Goal: Transaction & Acquisition: Book appointment/travel/reservation

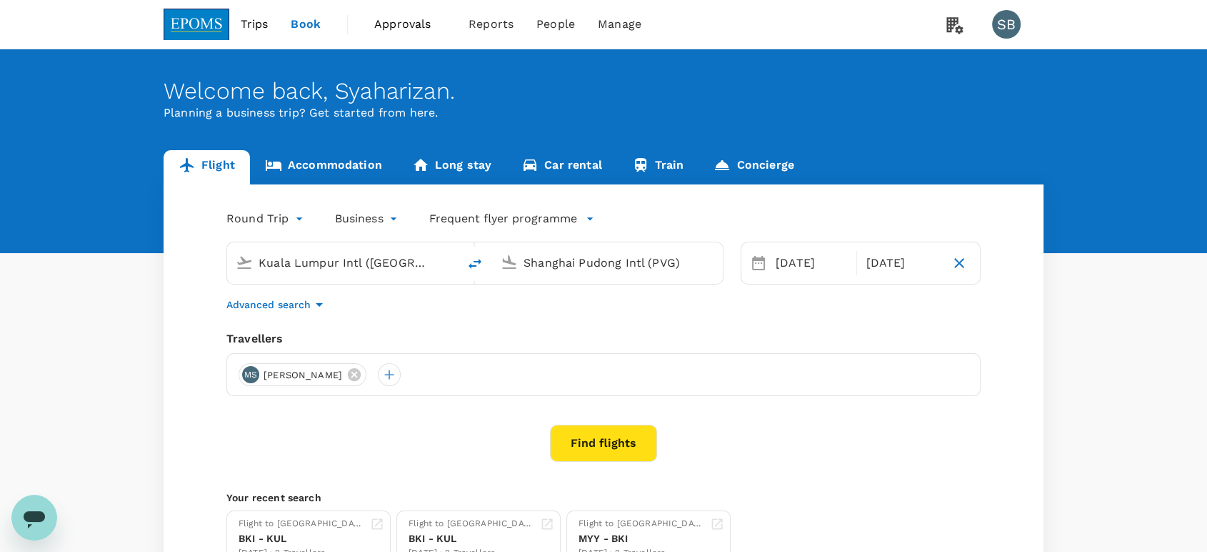
click at [566, 257] on input "Shanghai Pudong Intl (PVG)" at bounding box center [608, 262] width 169 height 22
click at [546, 313] on p "Kota Kinabalu Intl" at bounding box center [631, 319] width 254 height 14
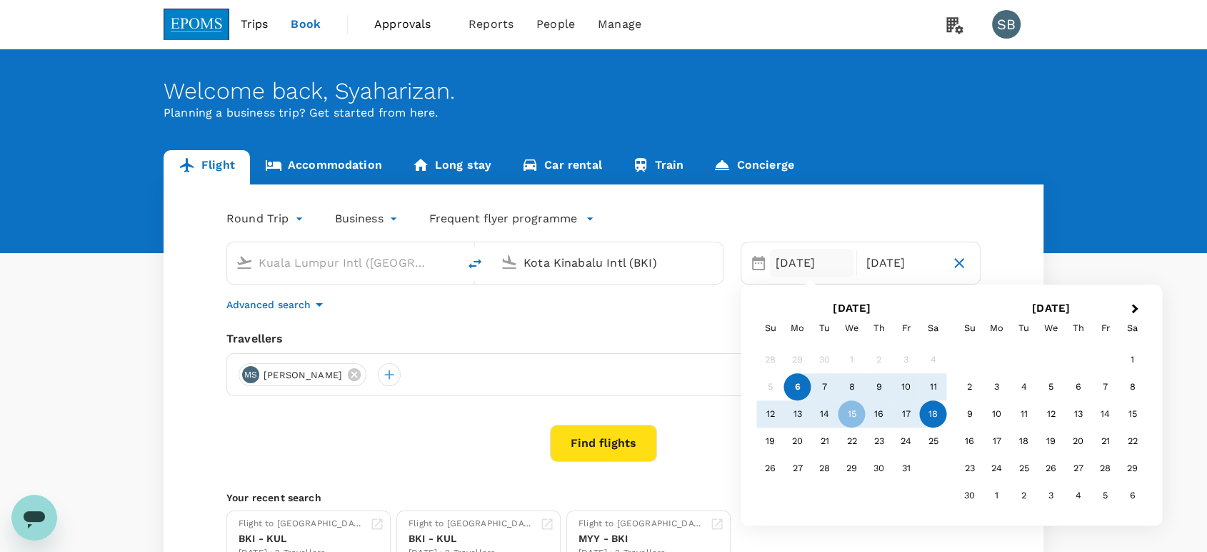
type input "Kota Kinabalu Intl (BKI)"
click at [703, 433] on div "Find flights" at bounding box center [603, 442] width 754 height 37
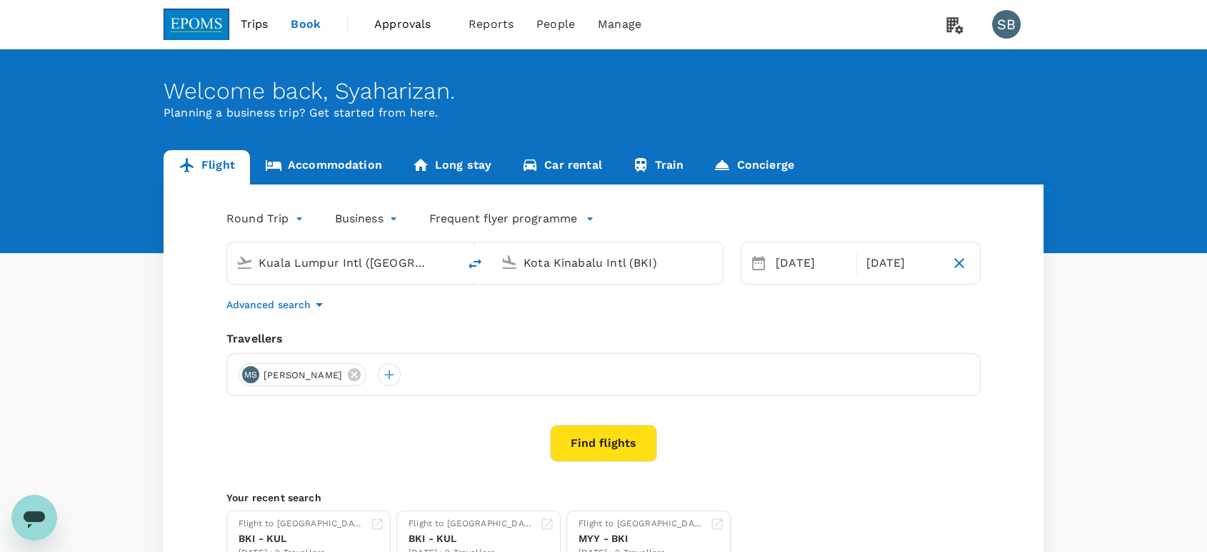
click at [608, 449] on button "Find flights" at bounding box center [603, 442] width 107 height 37
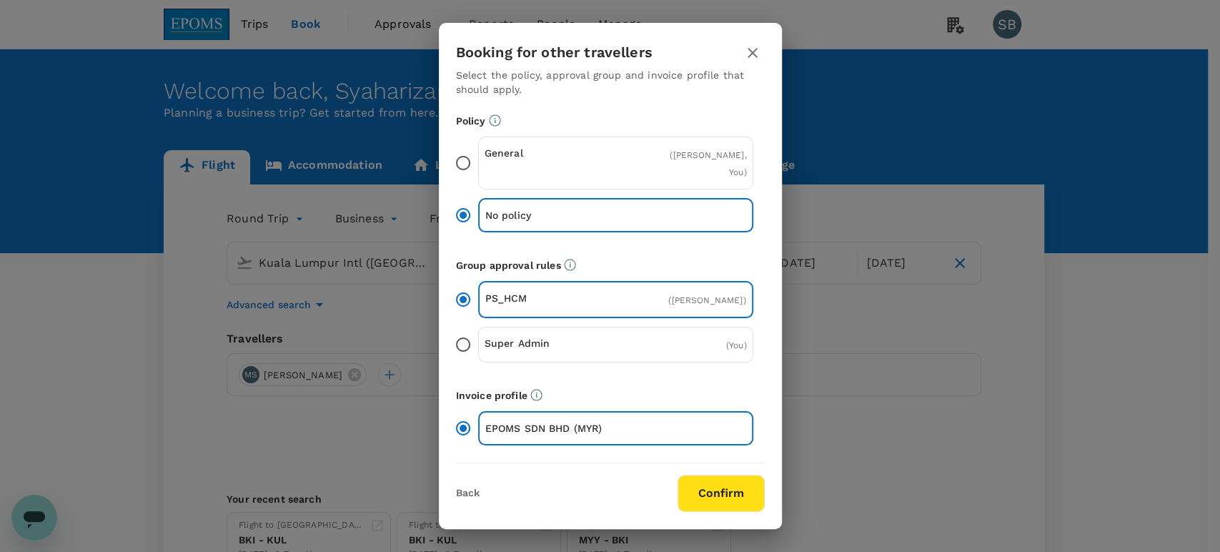
click at [722, 492] on button "Confirm" at bounding box center [720, 492] width 87 height 37
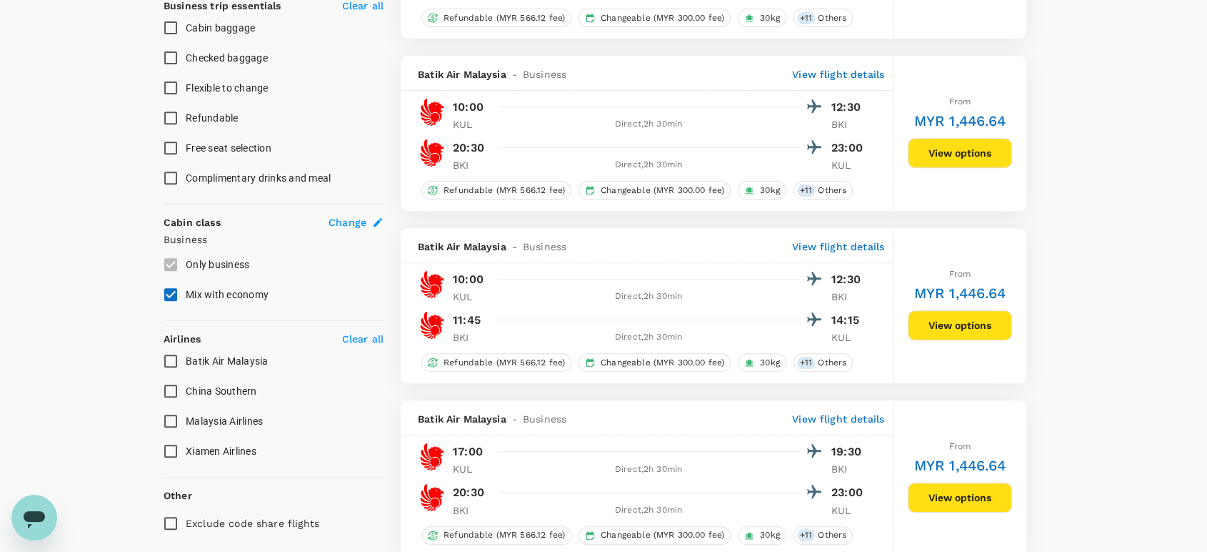
type input "980"
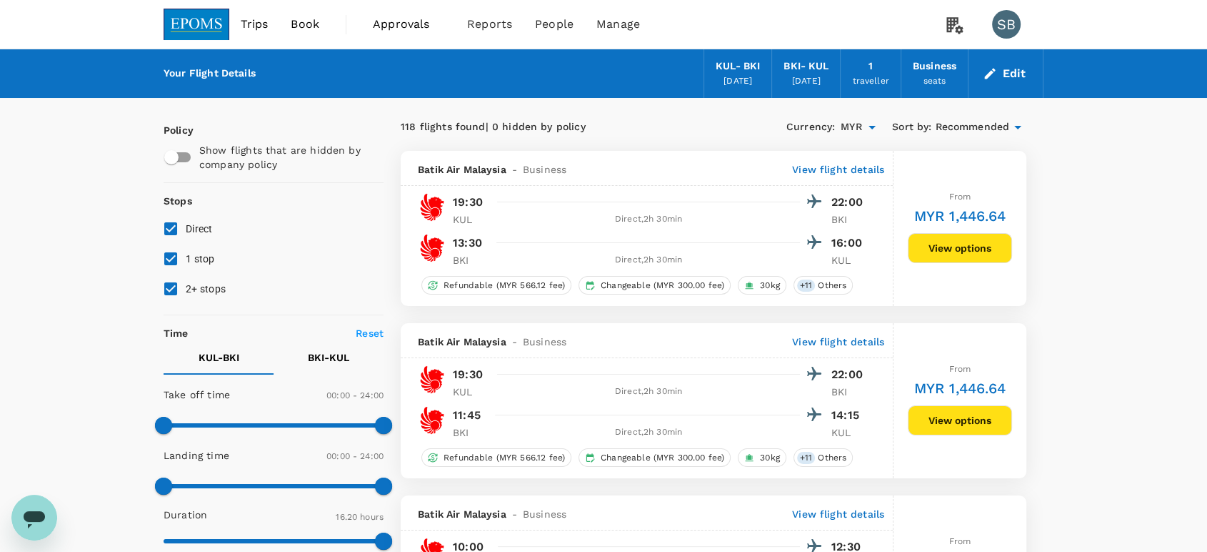
click at [1006, 74] on button "Edit" at bounding box center [1005, 73] width 51 height 23
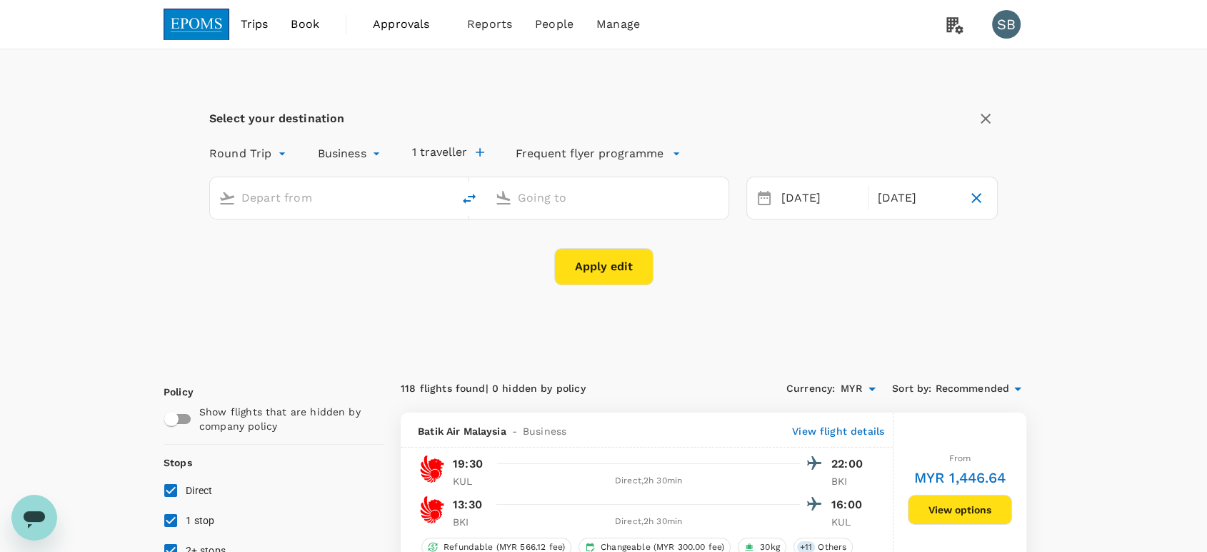
type input "Kuala Lumpur Intl ([GEOGRAPHIC_DATA])"
type input "Kota Kinabalu Intl (BKI)"
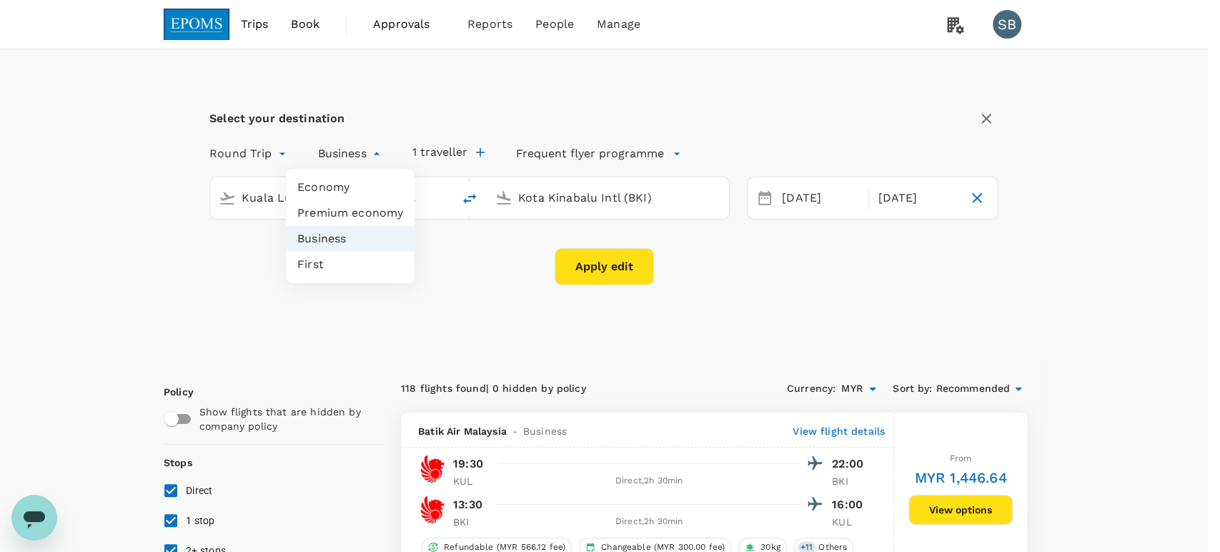
click at [358, 190] on li "Economy" at bounding box center [350, 187] width 129 height 26
type input "economy"
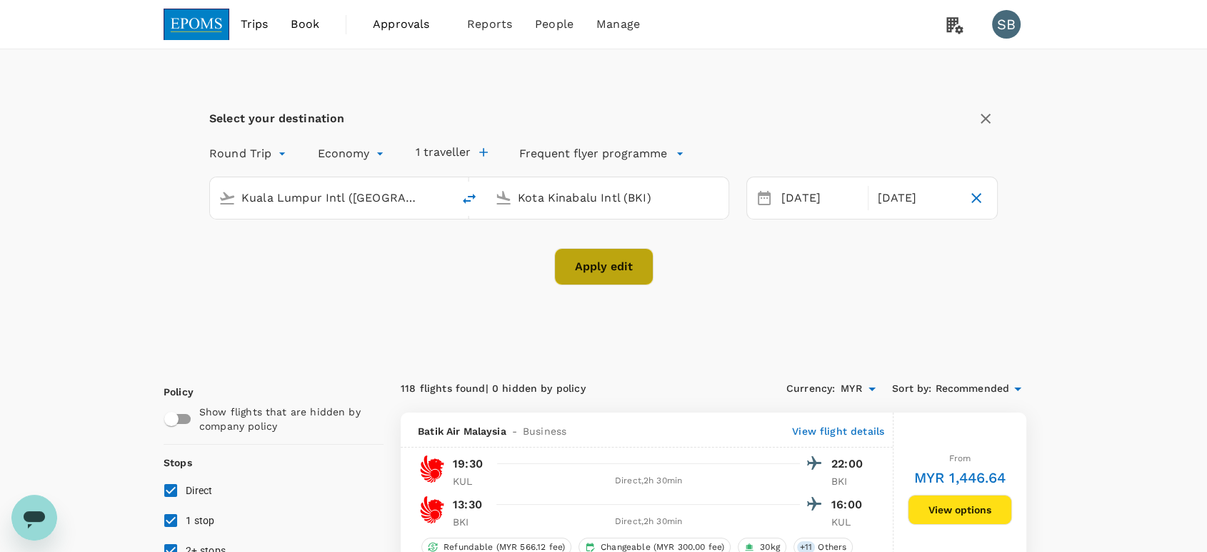
click at [602, 267] on button "Apply edit" at bounding box center [603, 266] width 99 height 37
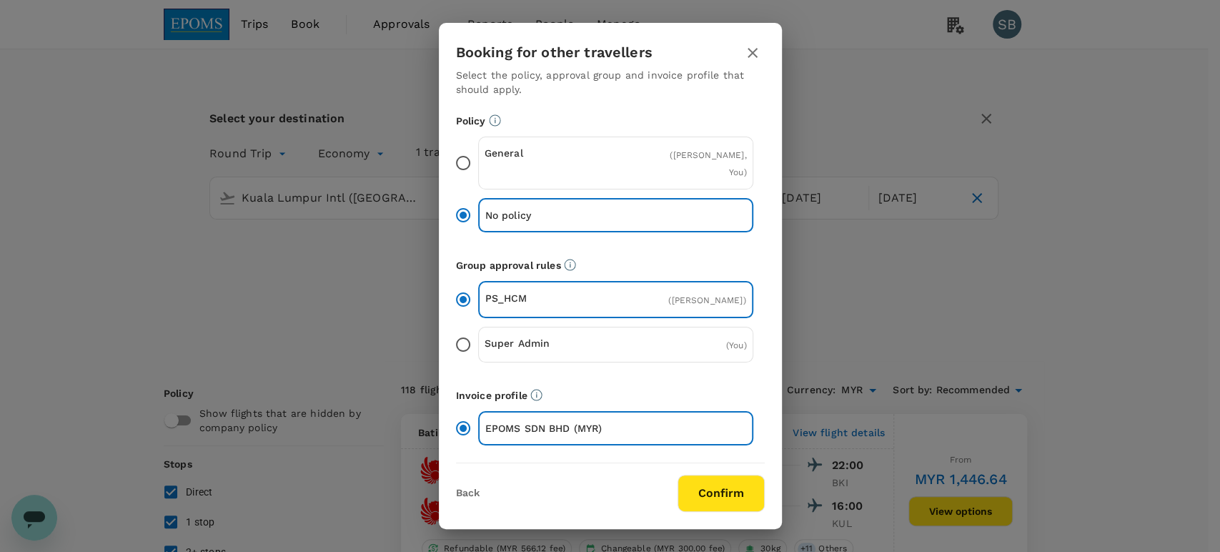
click at [712, 482] on button "Confirm" at bounding box center [720, 492] width 87 height 37
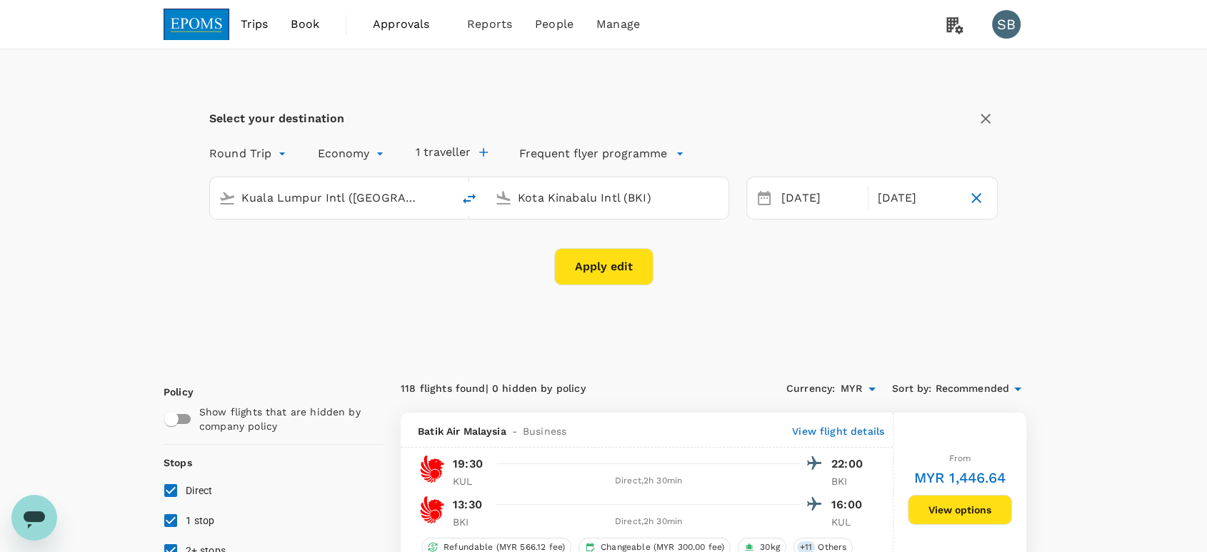
checkbox input "false"
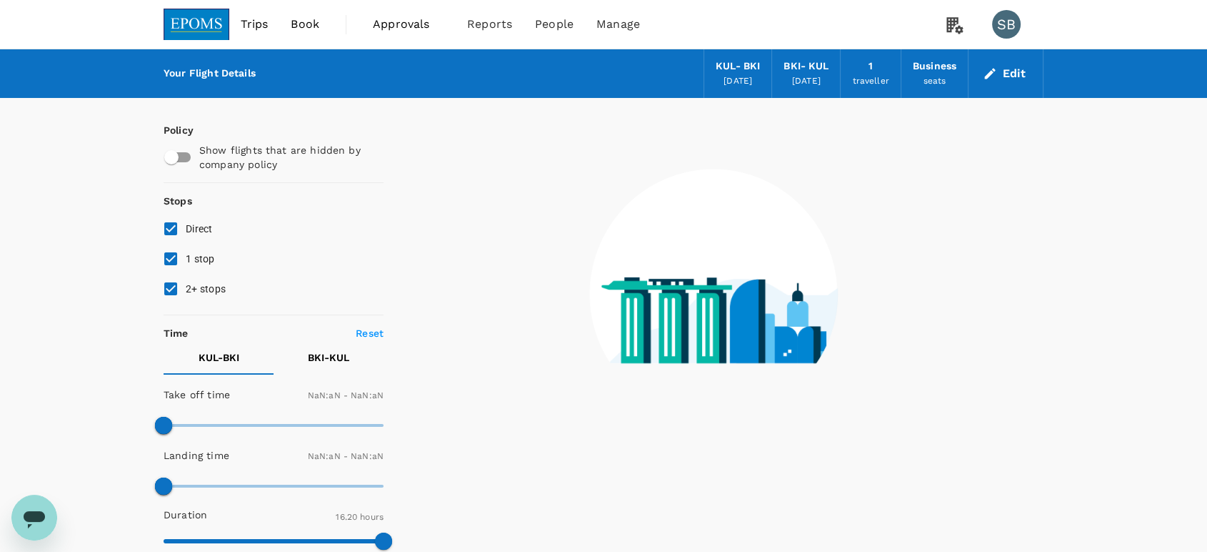
type input "1440"
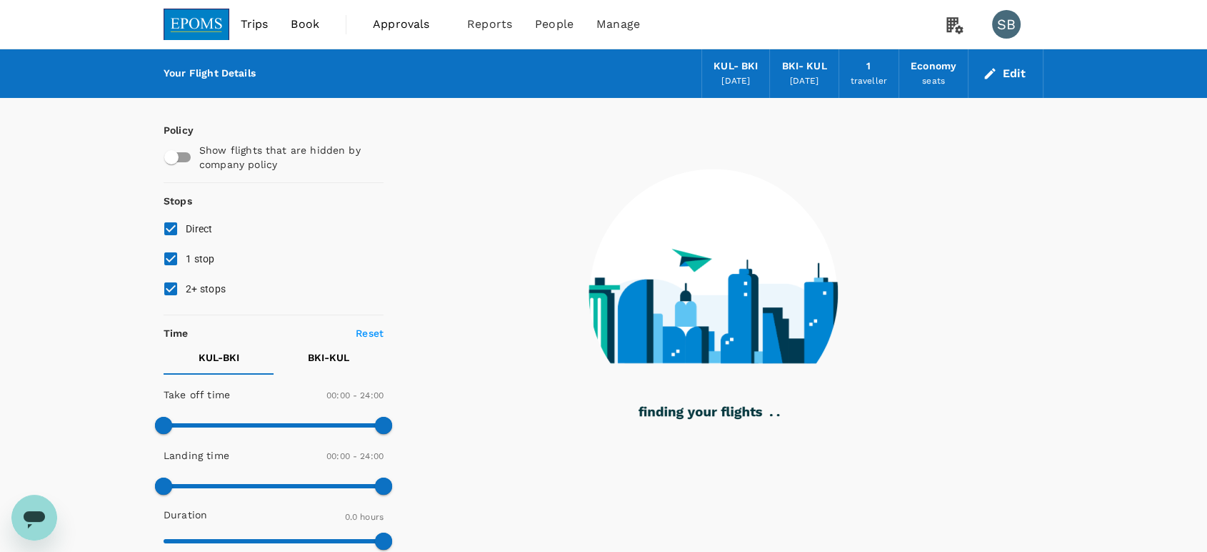
type input "960"
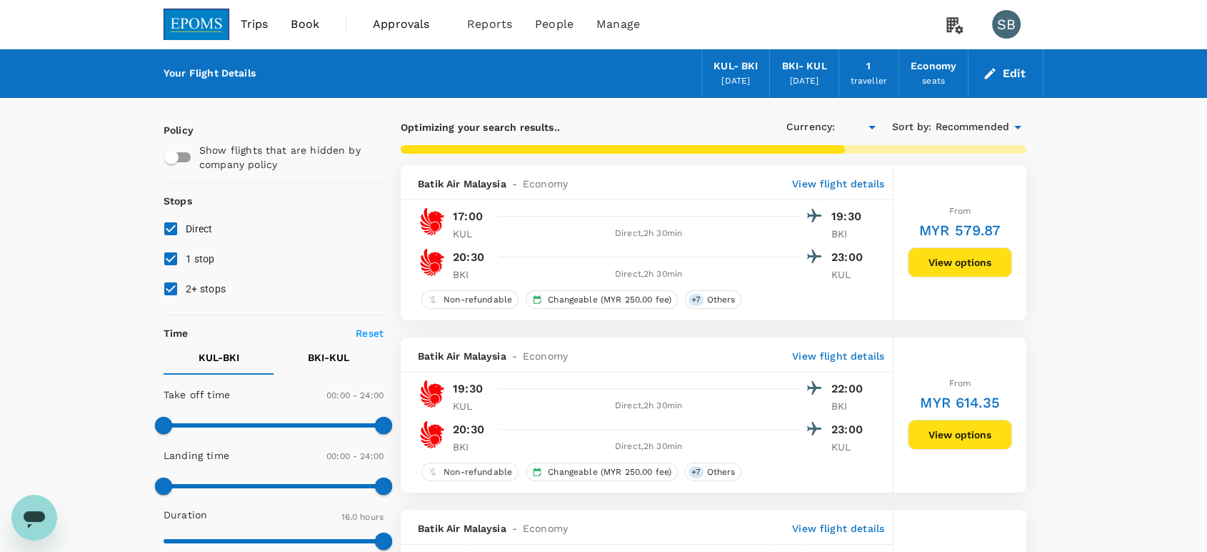
checkbox input "true"
type input "MYR"
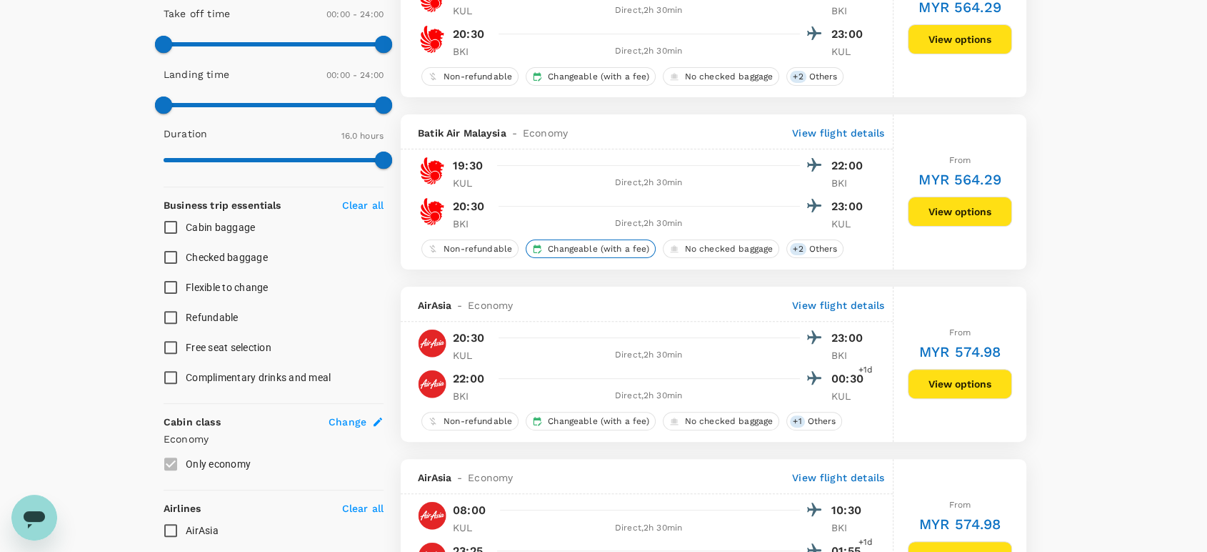
scroll to position [476, 0]
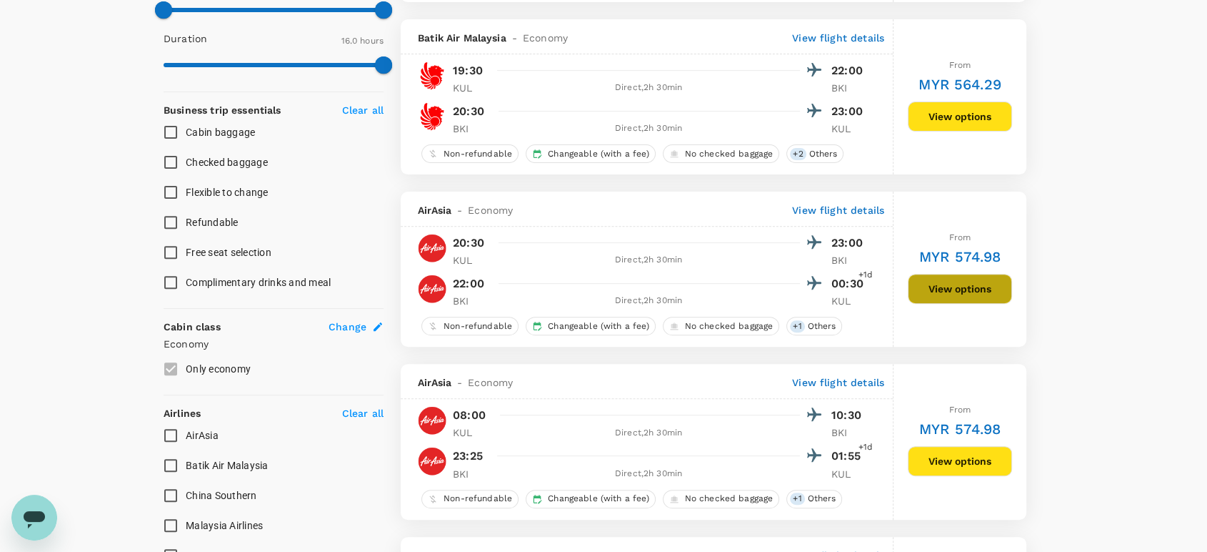
click at [974, 279] on button "View options" at bounding box center [960, 289] width 104 height 30
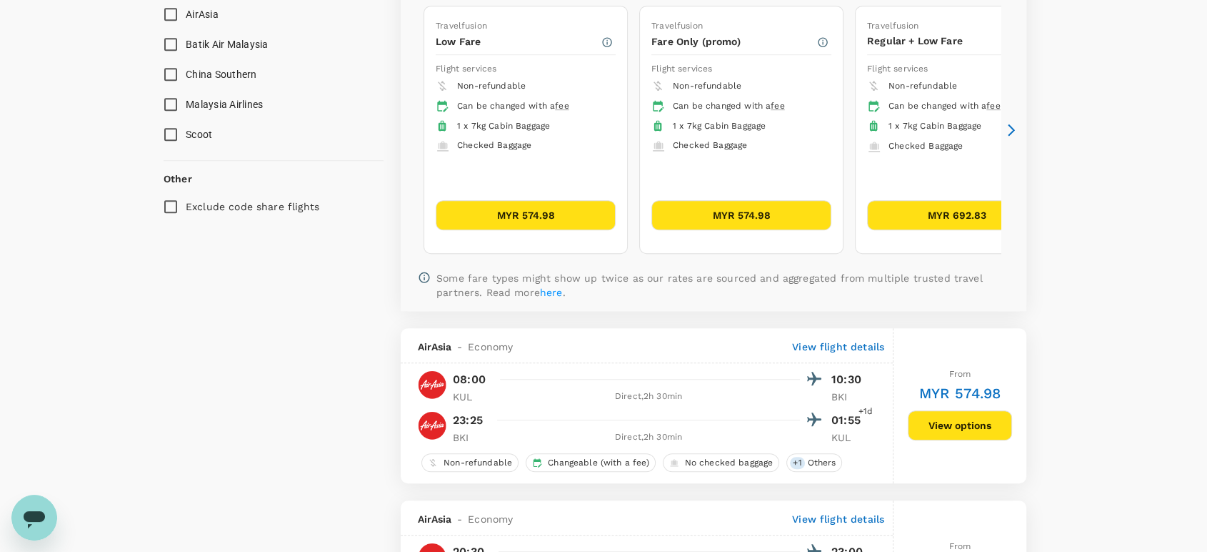
scroll to position [987, 0]
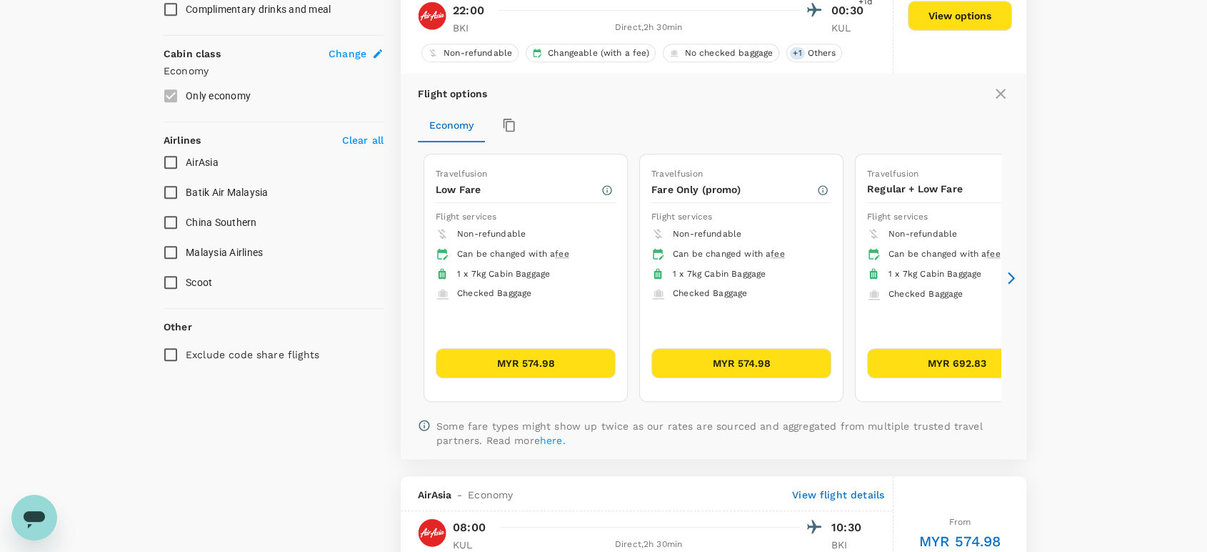
click at [1005, 96] on icon at bounding box center [1000, 93] width 17 height 17
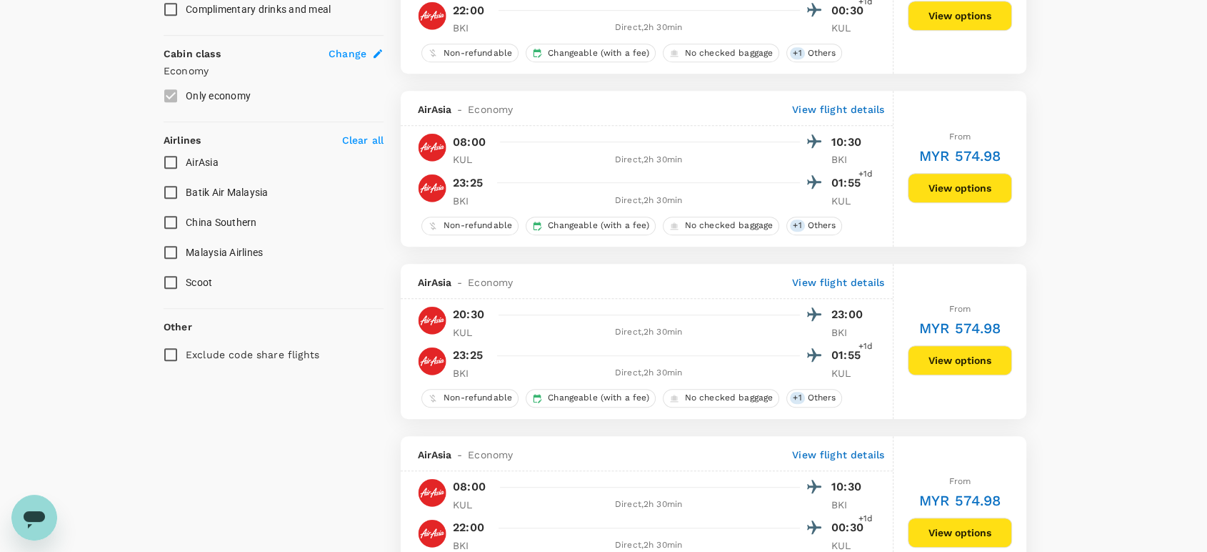
scroll to position [908, 0]
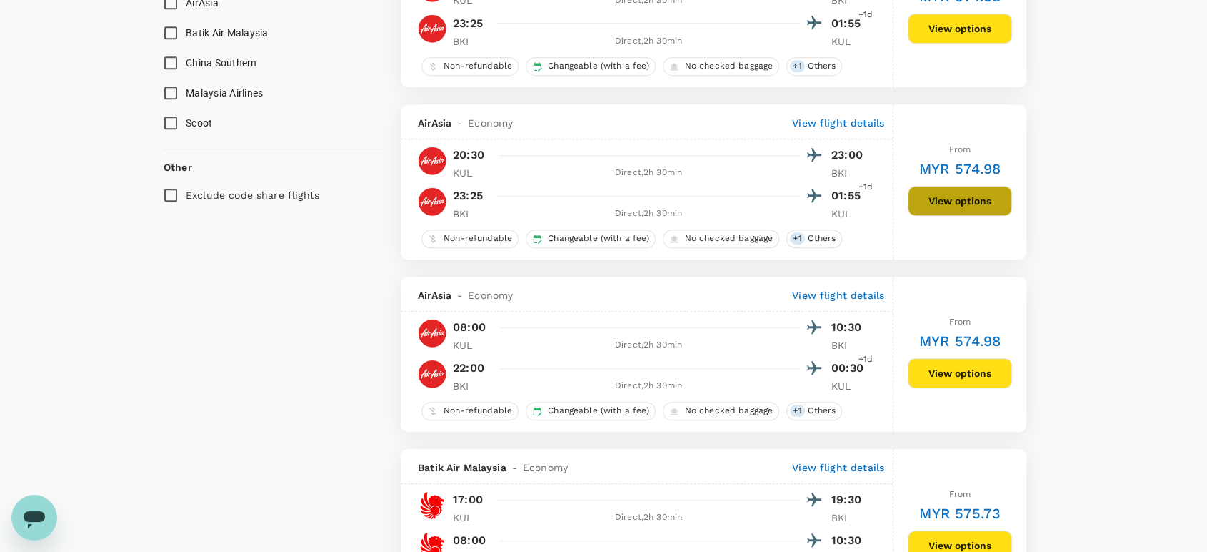
click at [932, 195] on button "View options" at bounding box center [960, 201] width 104 height 30
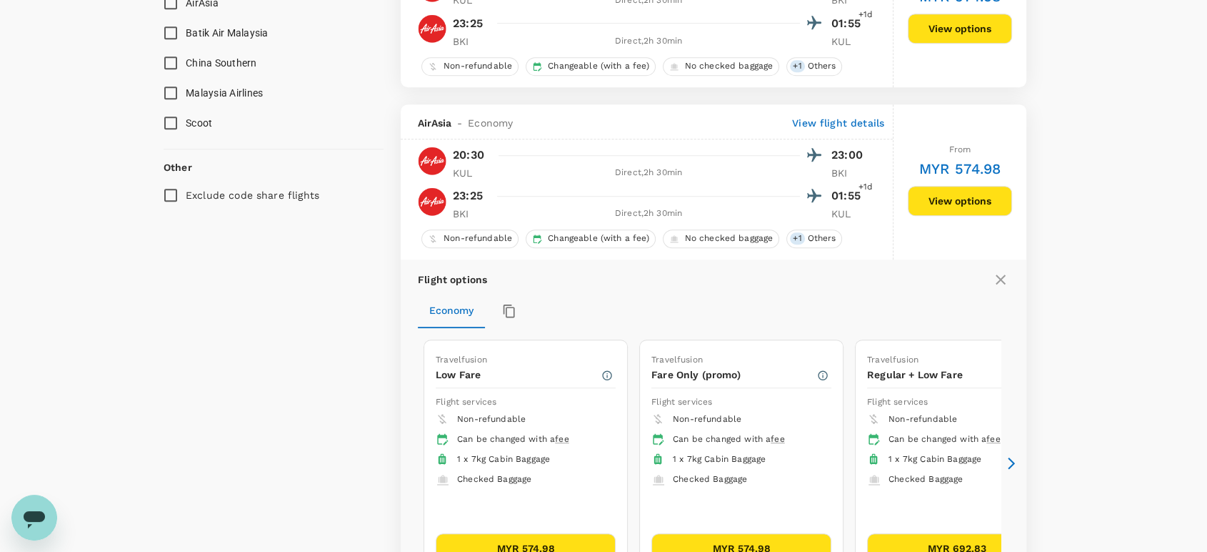
scroll to position [1016, 0]
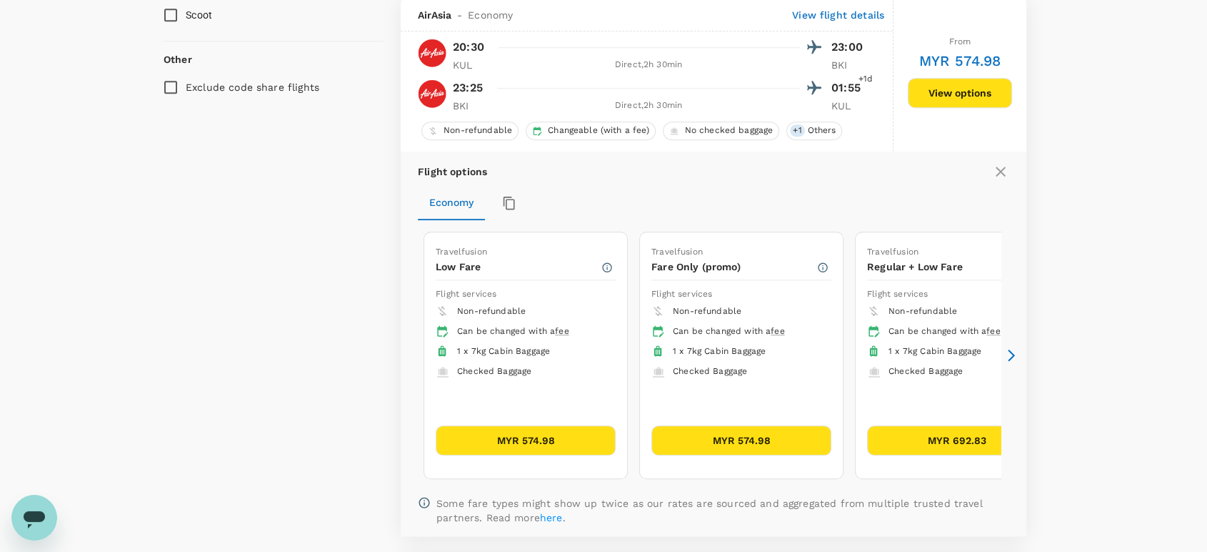
click at [1002, 171] on icon at bounding box center [1000, 171] width 17 height 17
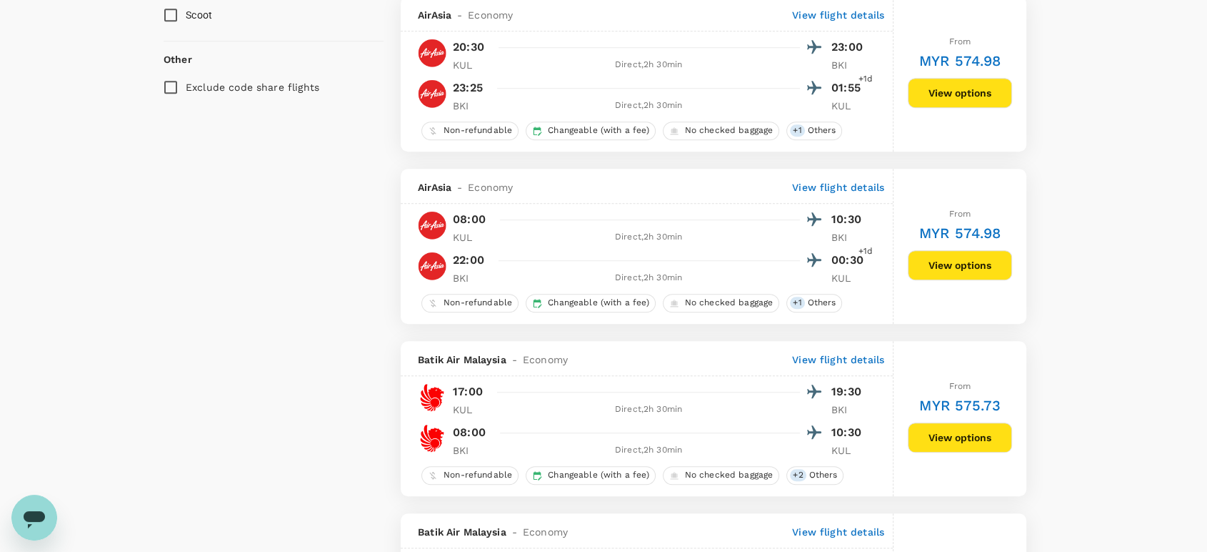
click at [952, 273] on button "View options" at bounding box center [960, 265] width 104 height 30
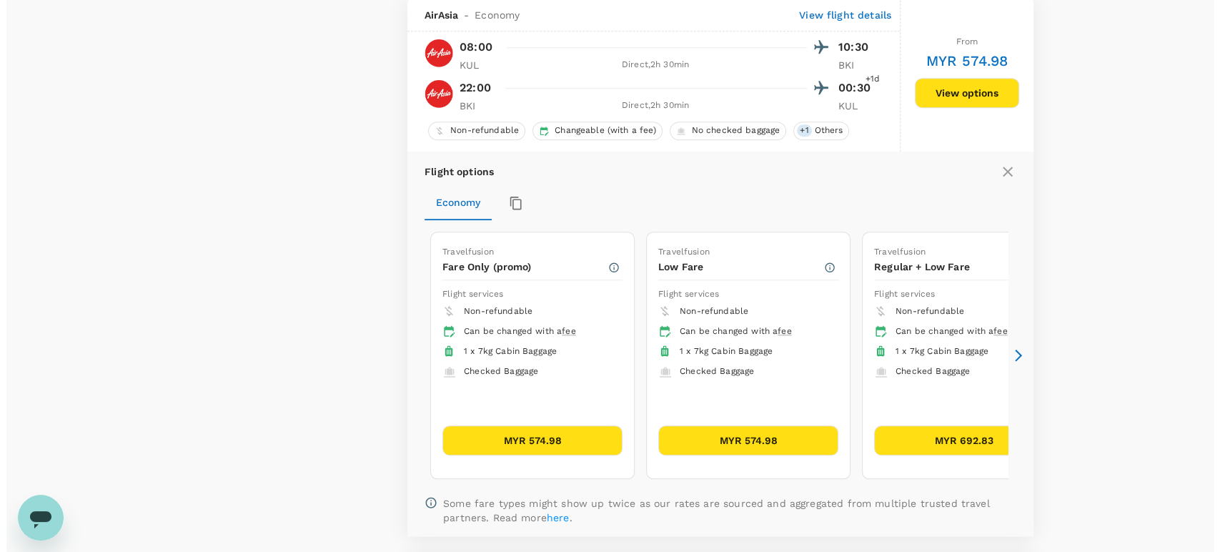
scroll to position [1189, 0]
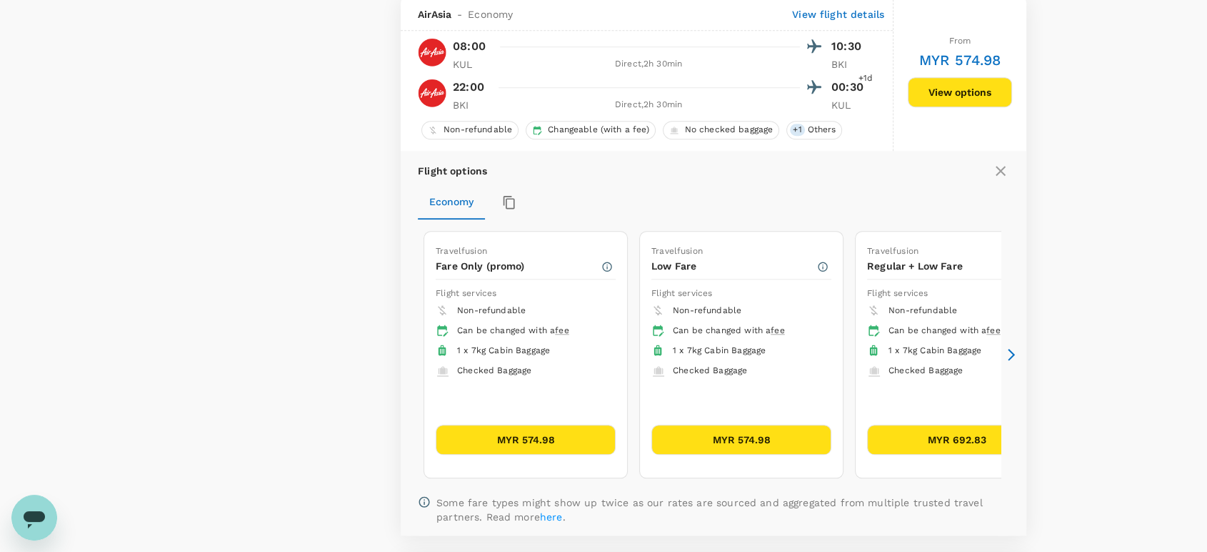
click at [1011, 355] on icon at bounding box center [1011, 355] width 7 height 12
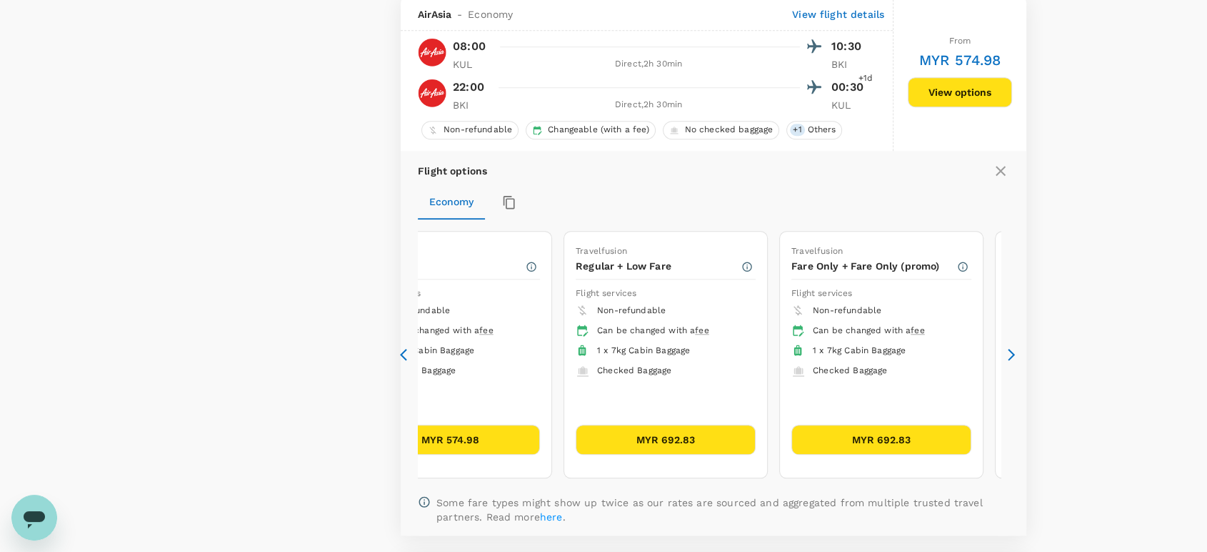
click at [1011, 355] on icon at bounding box center [1011, 355] width 7 height 12
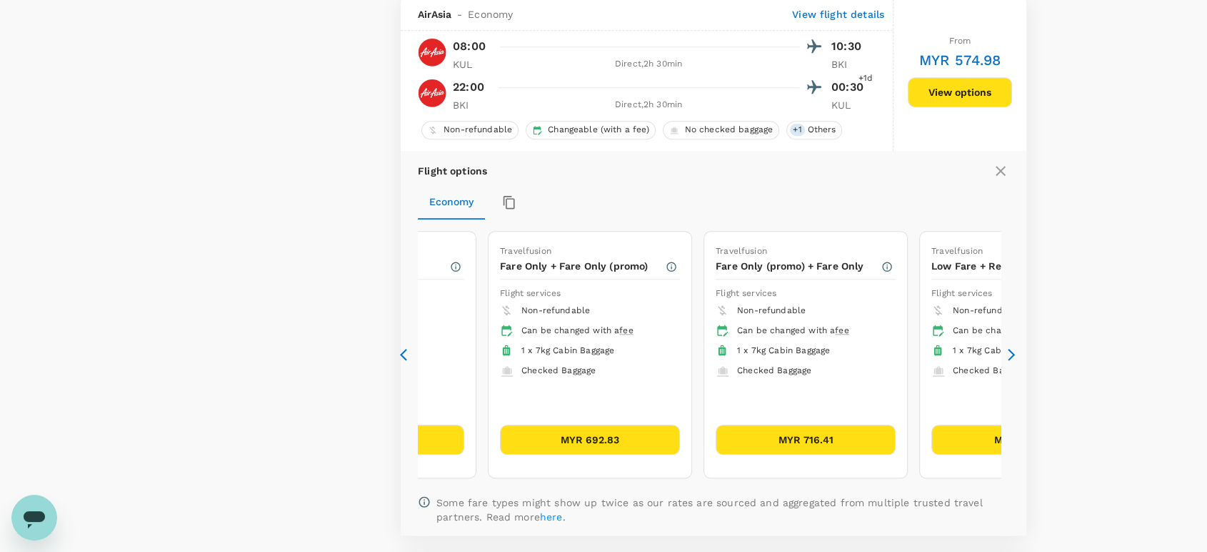
click at [1012, 354] on icon at bounding box center [1011, 355] width 7 height 12
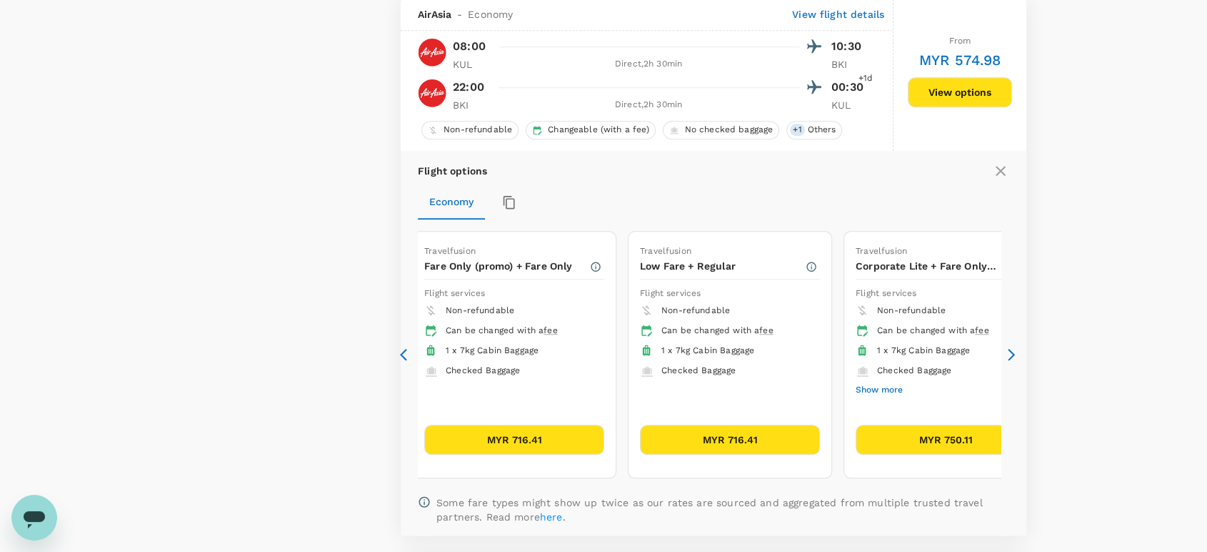
click at [1012, 354] on icon at bounding box center [1011, 355] width 7 height 12
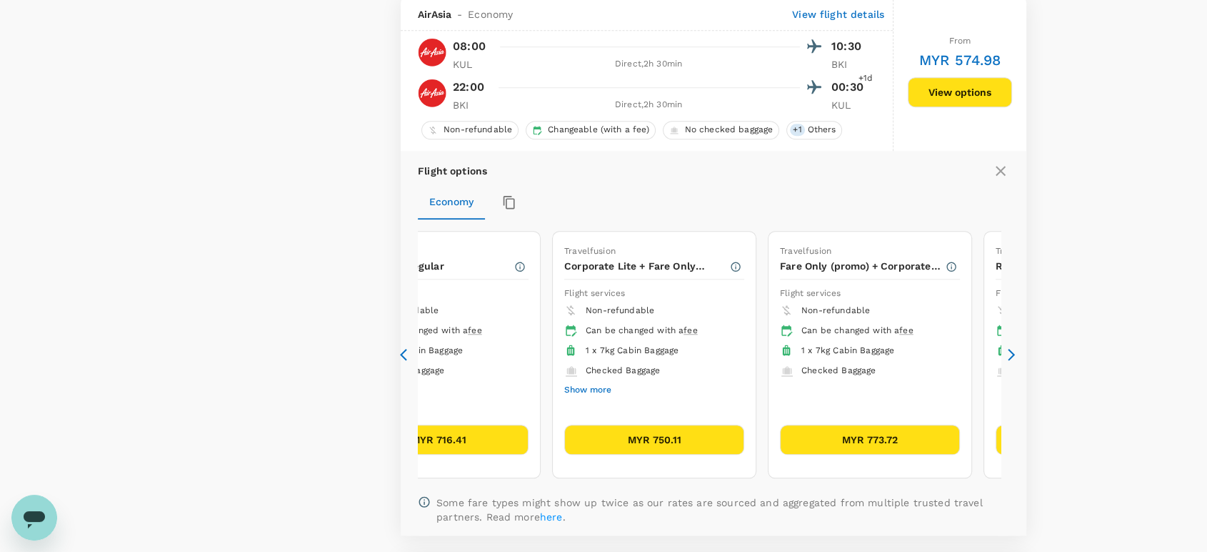
click at [1012, 354] on icon at bounding box center [1011, 355] width 7 height 12
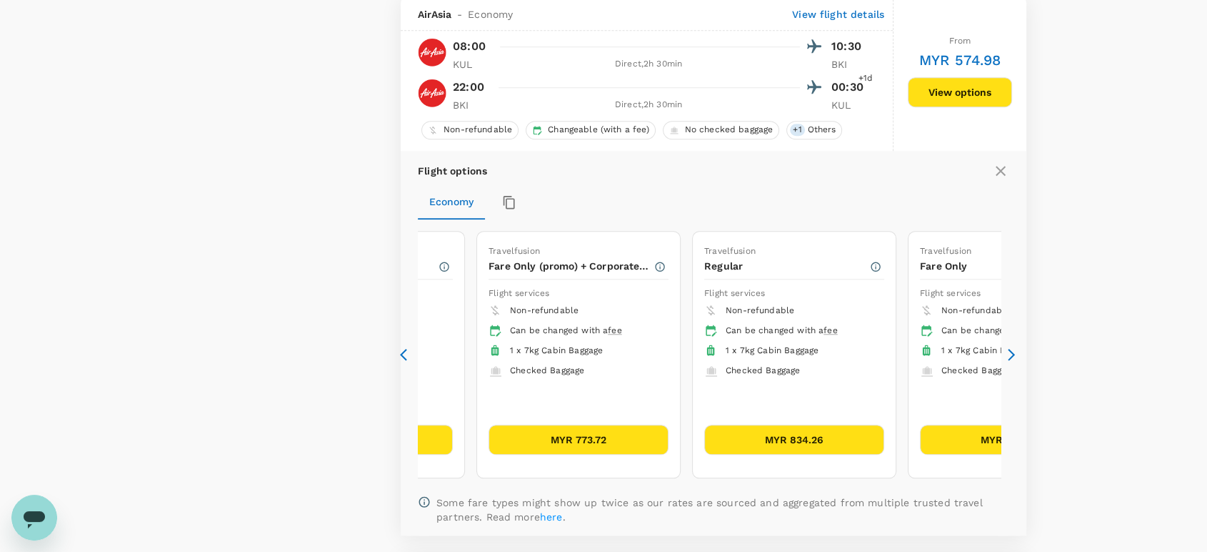
click at [1012, 354] on icon at bounding box center [1012, 354] width 14 height 14
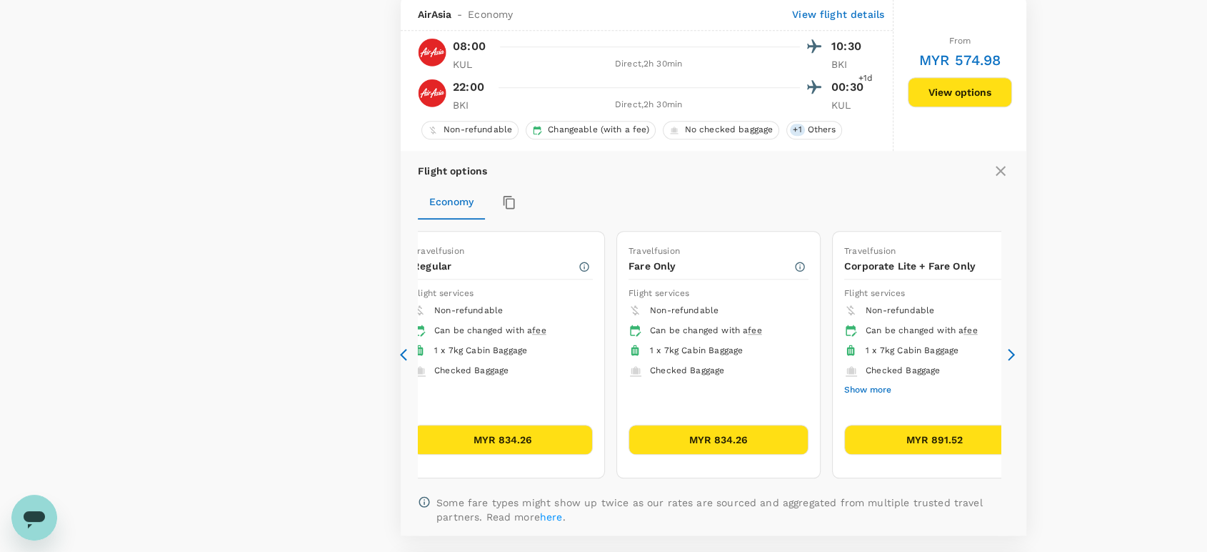
click at [1012, 354] on icon at bounding box center [1012, 354] width 14 height 14
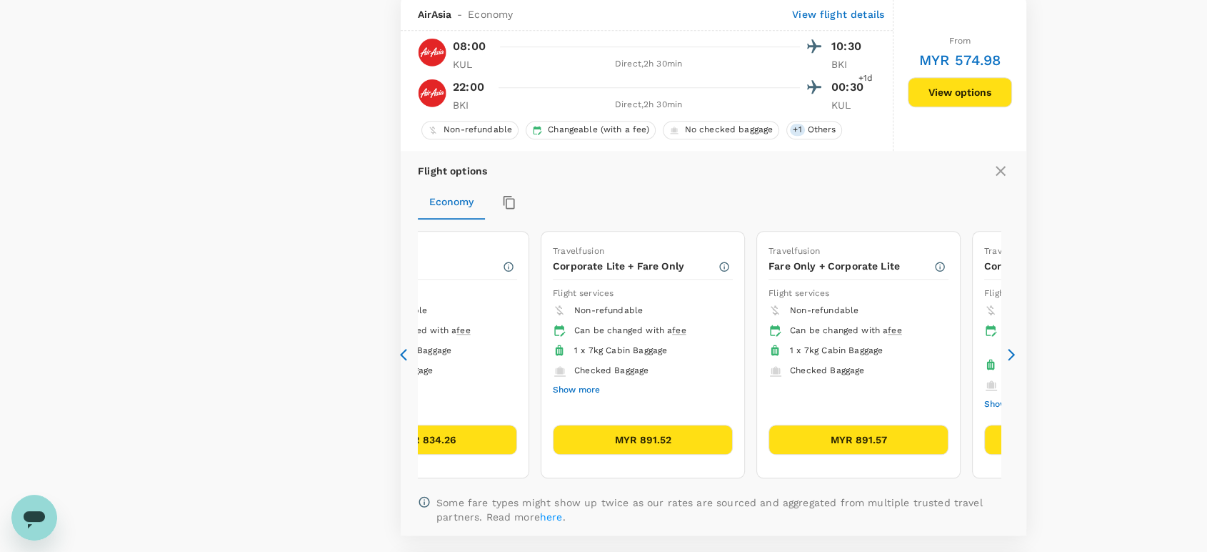
click at [1012, 354] on icon at bounding box center [1012, 354] width 14 height 14
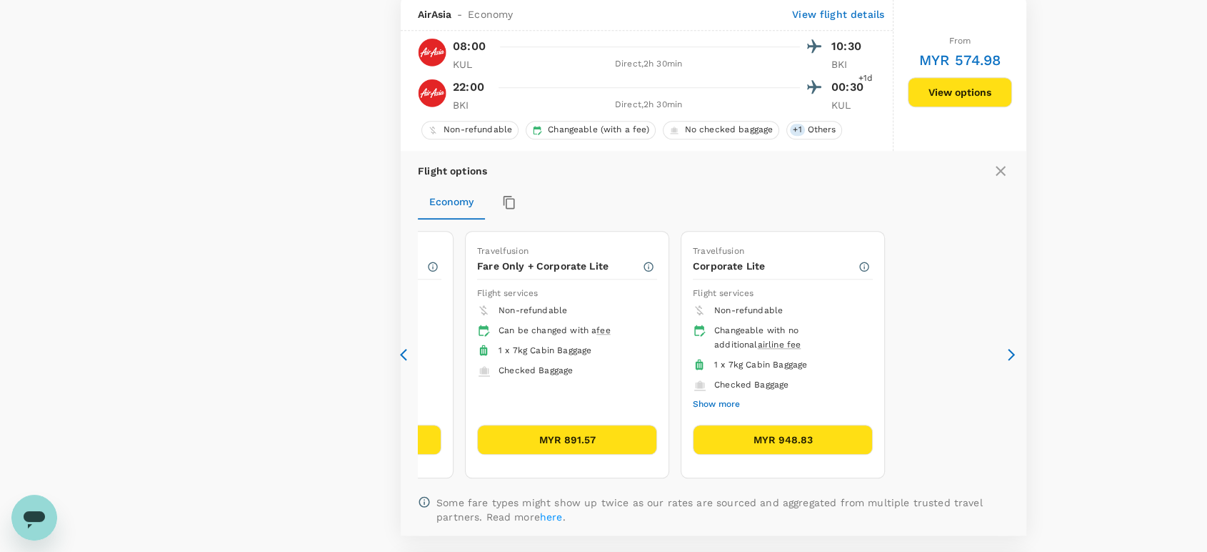
click at [734, 399] on button "Show more" at bounding box center [716, 404] width 47 height 19
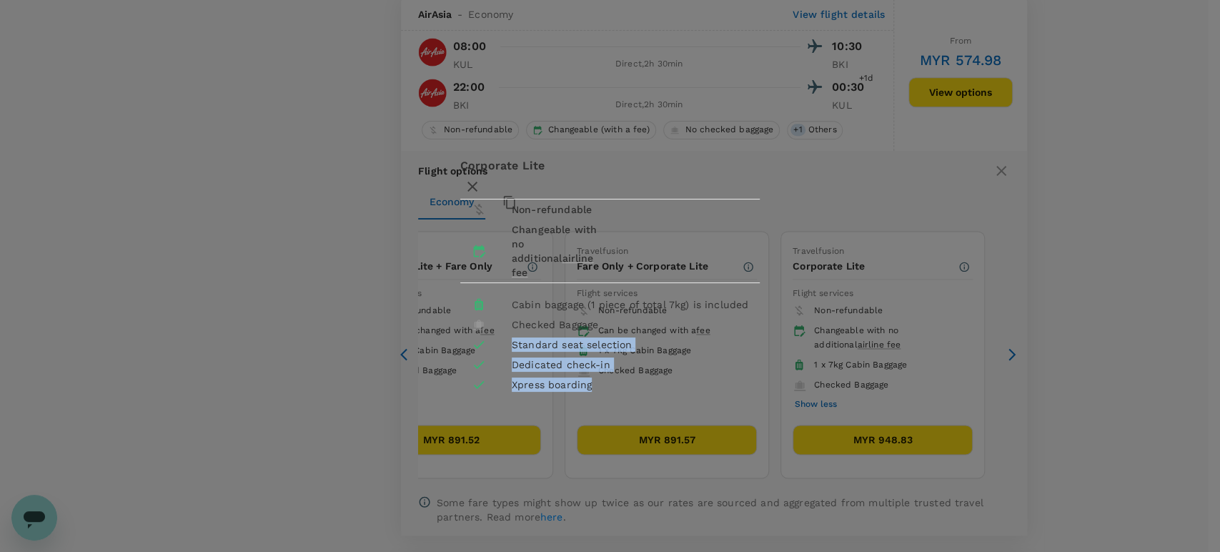
drag, startPoint x: 436, startPoint y: 339, endPoint x: 535, endPoint y: 395, distance: 114.2
click at [535, 394] on div "Cabin baggage (1 piece of total 7kg) is included Checked Baggage Standard seat …" at bounding box center [609, 344] width 299 height 100
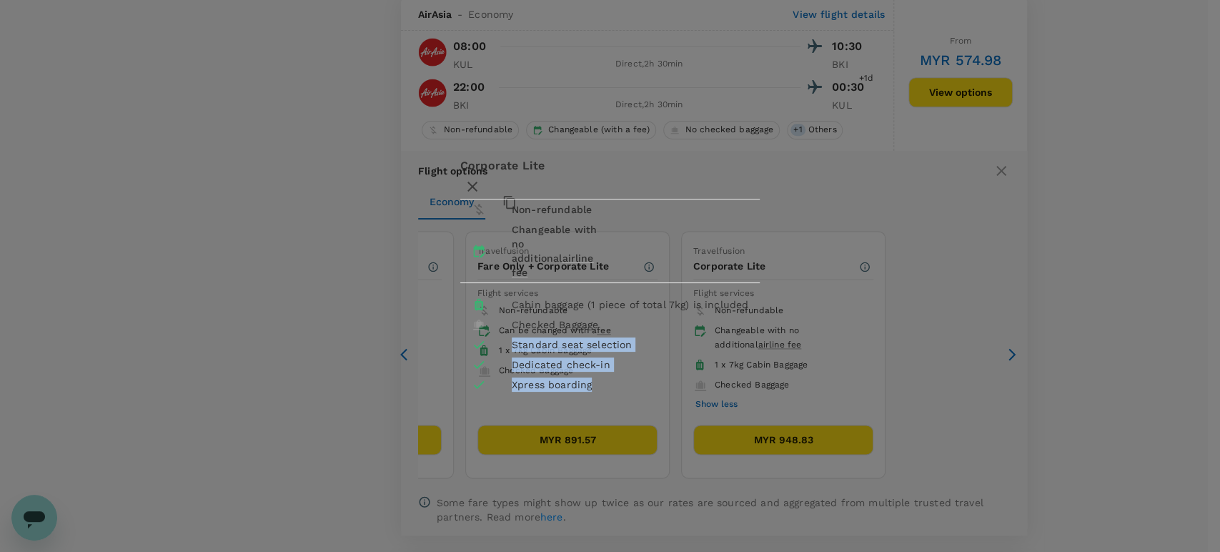
copy div "Standard seat selection Dedicated check-in Xpress boarding"
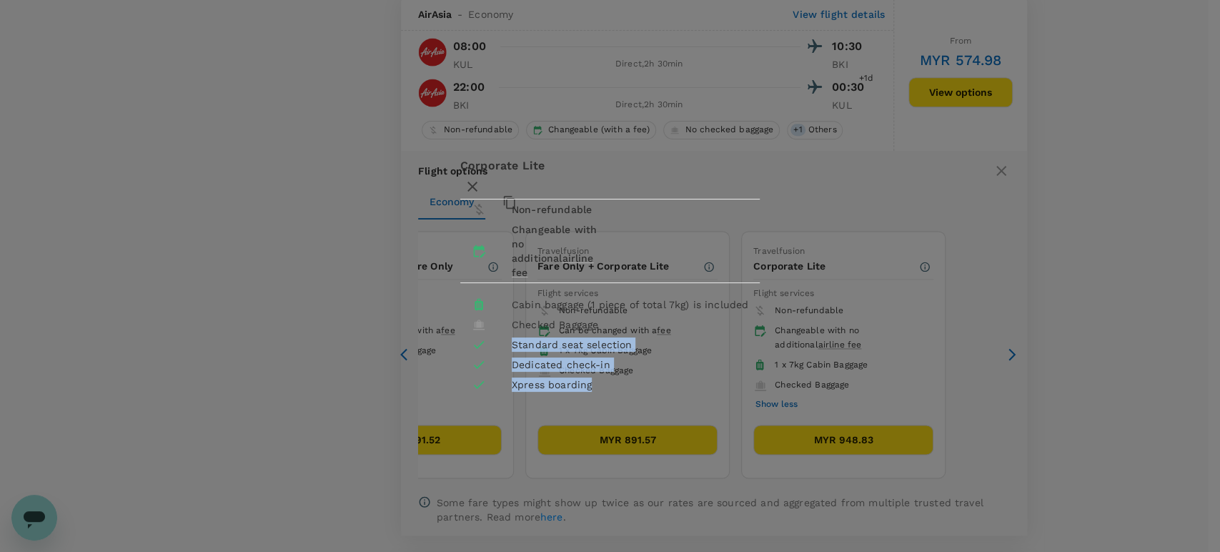
click at [564, 367] on div "Dedicated check-in" at bounding box center [630, 364] width 236 height 14
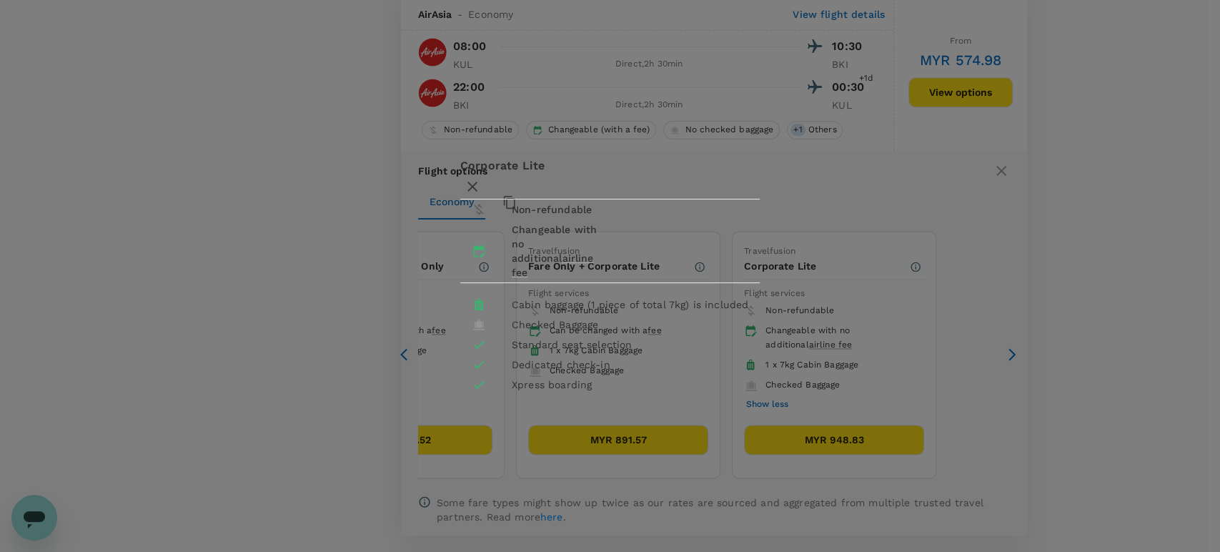
drag, startPoint x: 416, startPoint y: 339, endPoint x: 443, endPoint y: 359, distance: 34.2
click at [460, 356] on div "Cabin baggage (1 piece of total 7kg) is included Checked Baggage Standard seat …" at bounding box center [609, 344] width 299 height 100
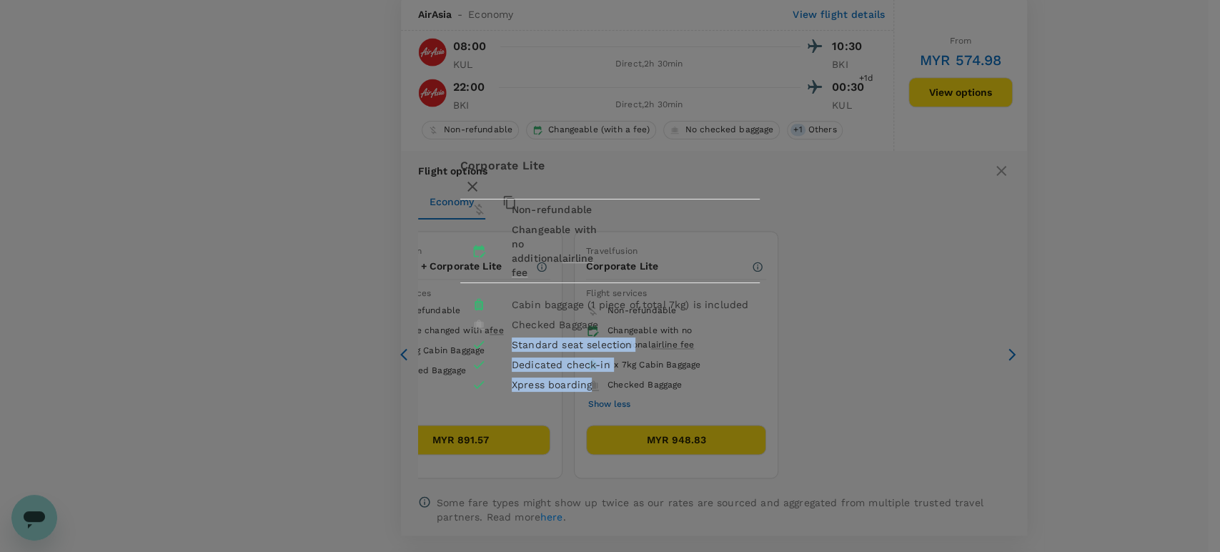
drag, startPoint x: 514, startPoint y: 395, endPoint x: 497, endPoint y: 369, distance: 30.9
click at [443, 345] on div "Corporate Lite Non-refundable Changeable with no additional airline fee Cabin b…" at bounding box center [610, 275] width 334 height 237
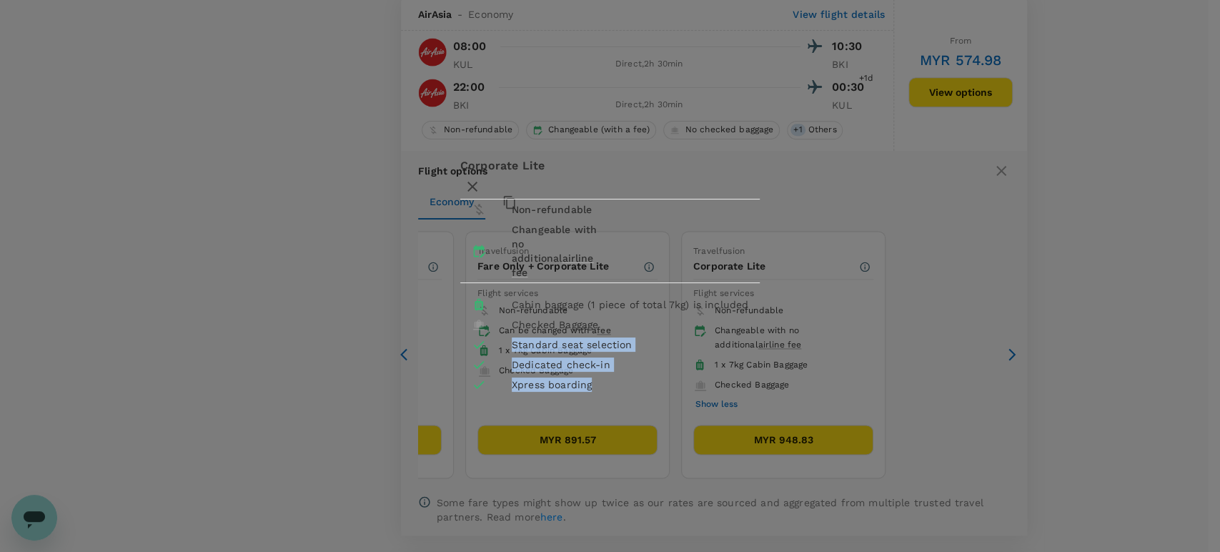
click at [554, 360] on div "Dedicated check-in" at bounding box center [630, 364] width 236 height 14
click at [477, 181] on icon "button" at bounding box center [472, 186] width 10 height 10
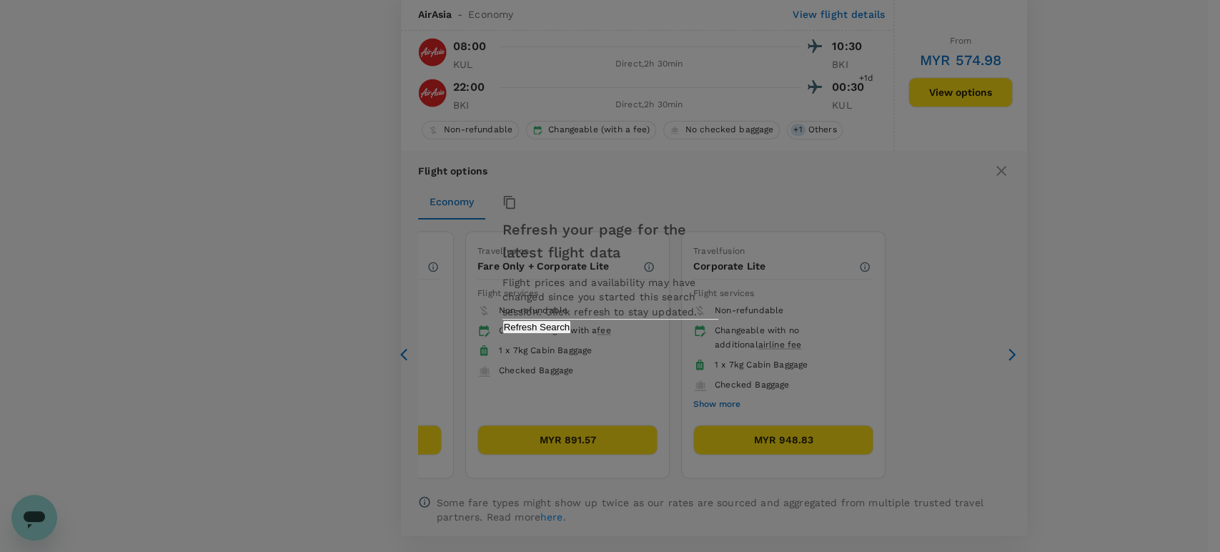
click at [572, 334] on button "Refresh Search" at bounding box center [536, 327] width 69 height 14
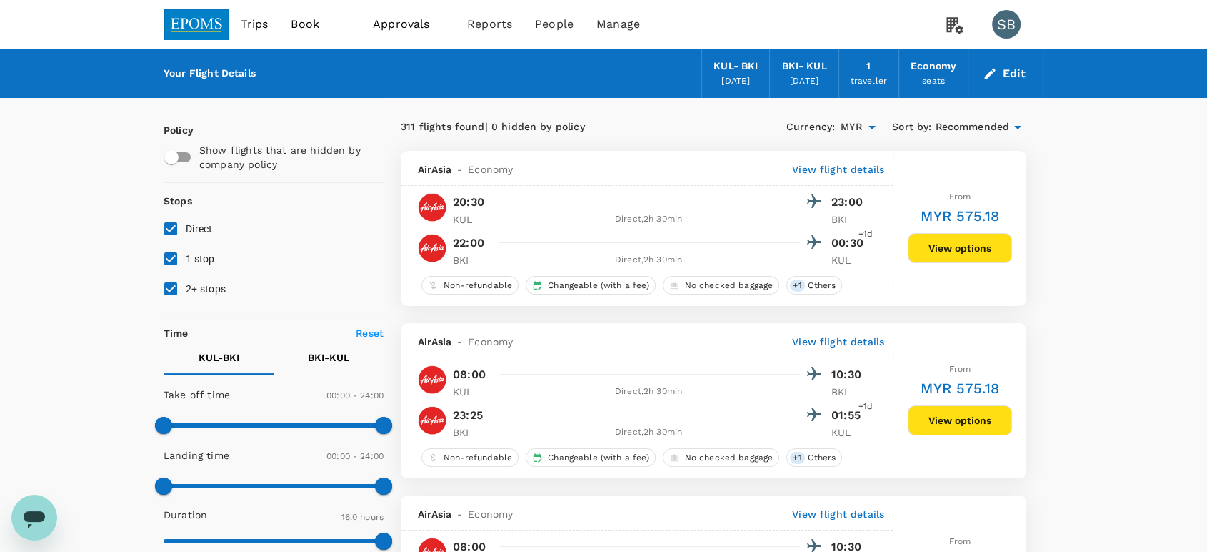
drag, startPoint x: 206, startPoint y: 16, endPoint x: 193, endPoint y: 0, distance: 20.3
click at [206, 16] on img at bounding box center [197, 24] width 66 height 31
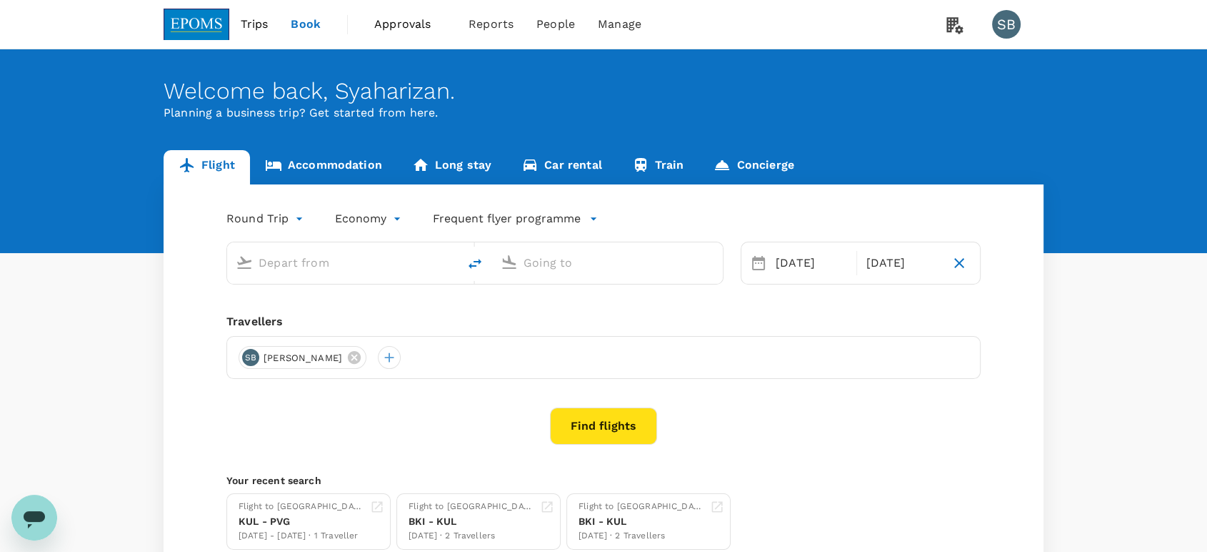
type input "Kuala Lumpur Intl ([GEOGRAPHIC_DATA])"
type input "Kota Kinabalu Intl (BKI)"
type input "Kuala Lumpur Intl ([GEOGRAPHIC_DATA])"
type input "Kota Kinabalu Intl (BKI)"
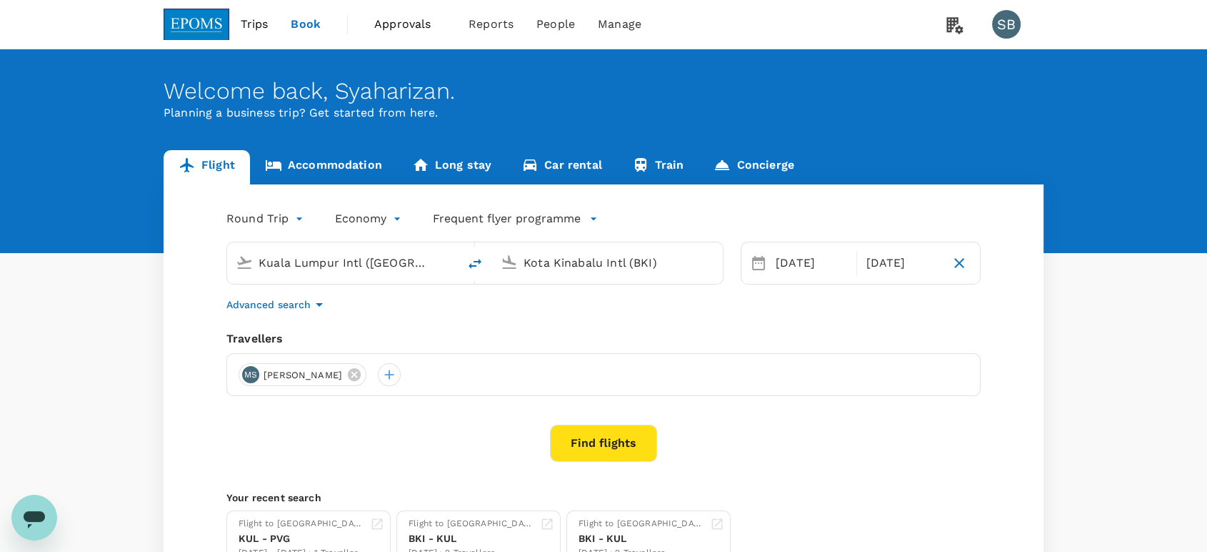
drag, startPoint x: 389, startPoint y: 367, endPoint x: 386, endPoint y: 359, distance: 8.4
click at [367, 364] on div "[PERSON_NAME] [PERSON_NAME]" at bounding box center [303, 374] width 128 height 23
click at [362, 374] on icon at bounding box center [355, 375] width 16 height 16
click at [255, 370] on div at bounding box center [250, 374] width 23 height 23
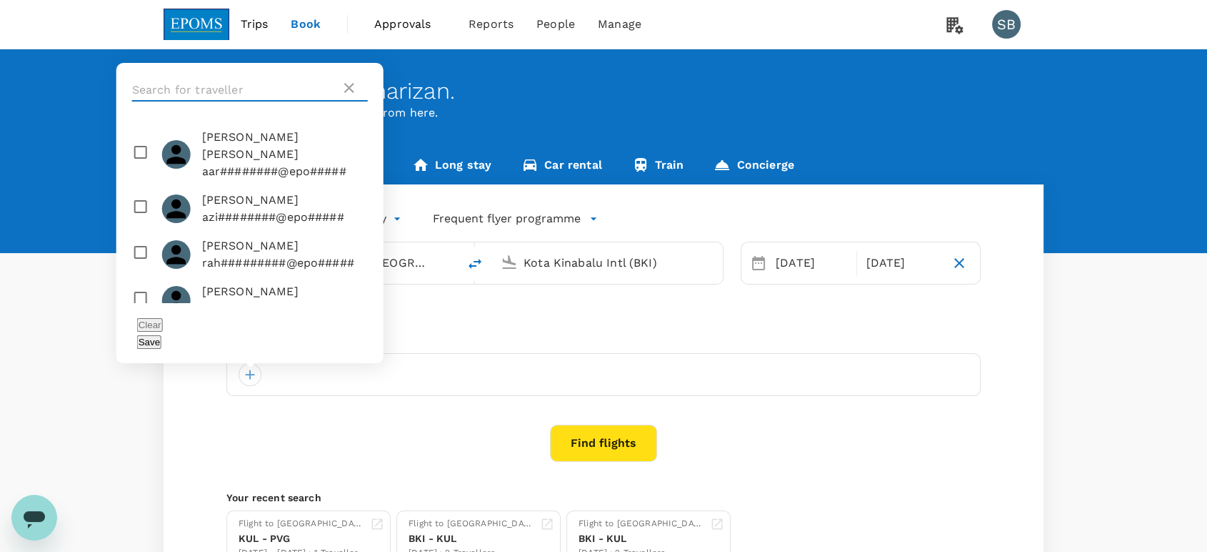
click at [200, 101] on input "text" at bounding box center [236, 90] width 209 height 23
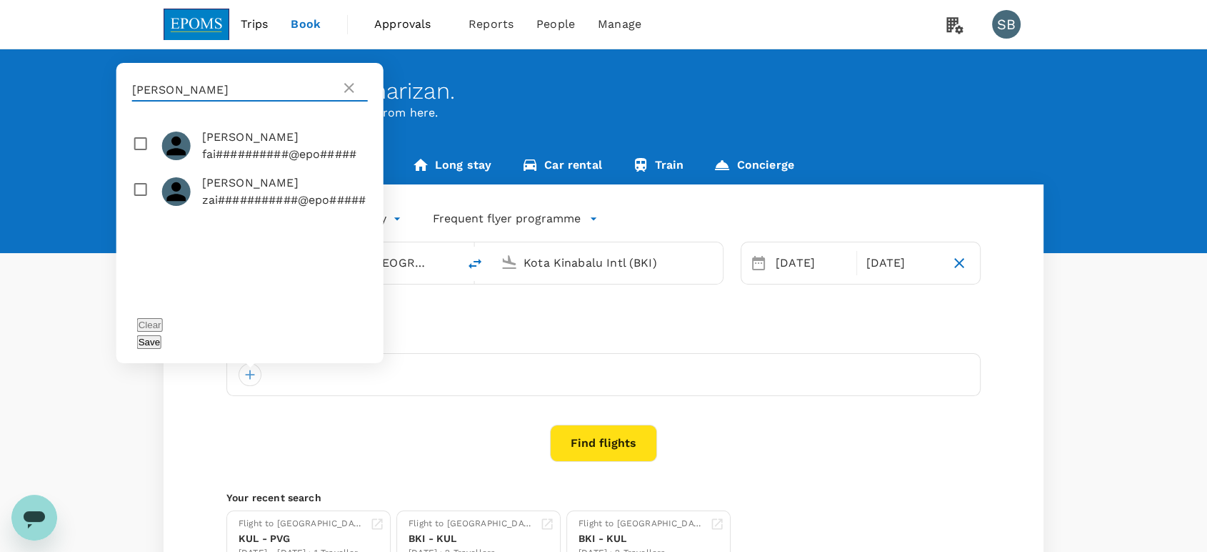
type input "[PERSON_NAME]"
click at [143, 214] on input "checkbox" at bounding box center [249, 192] width 267 height 46
checkbox input "true"
click at [161, 341] on button "Save" at bounding box center [149, 342] width 24 height 14
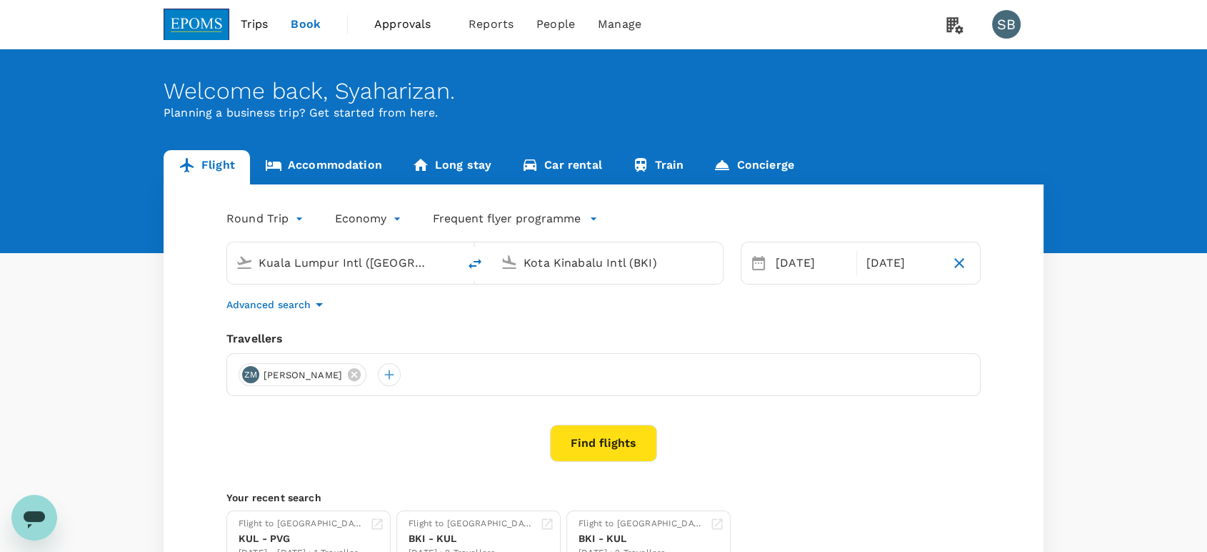
click at [364, 255] on input "Kuala Lumpur Intl ([GEOGRAPHIC_DATA])" at bounding box center [343, 262] width 169 height 22
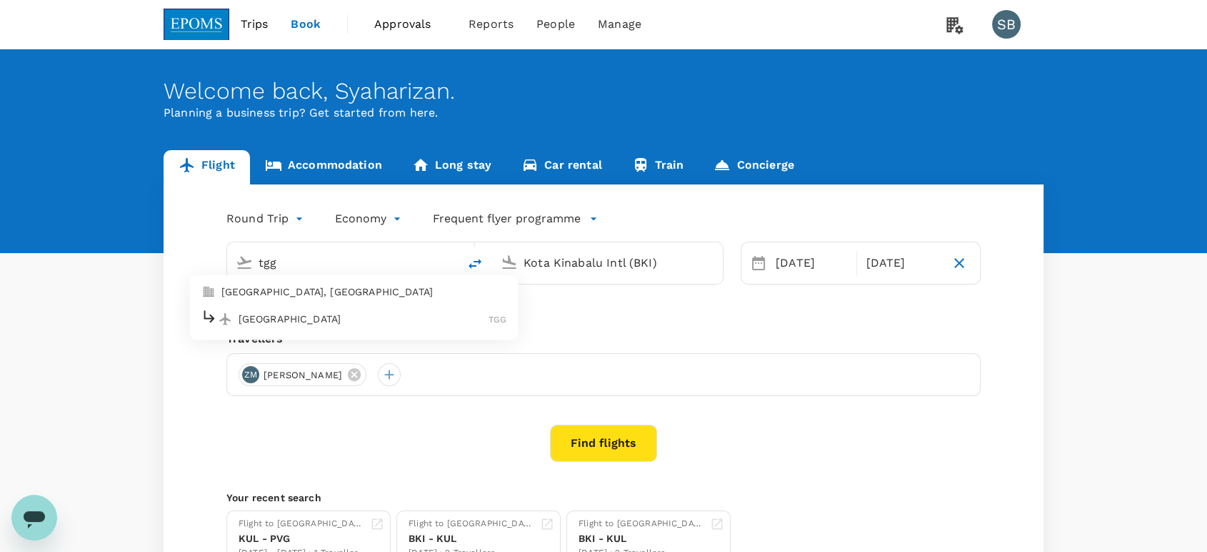
click at [409, 322] on p "[GEOGRAPHIC_DATA]" at bounding box center [364, 319] width 251 height 14
type input "[GEOGRAPHIC_DATA] (TGG)"
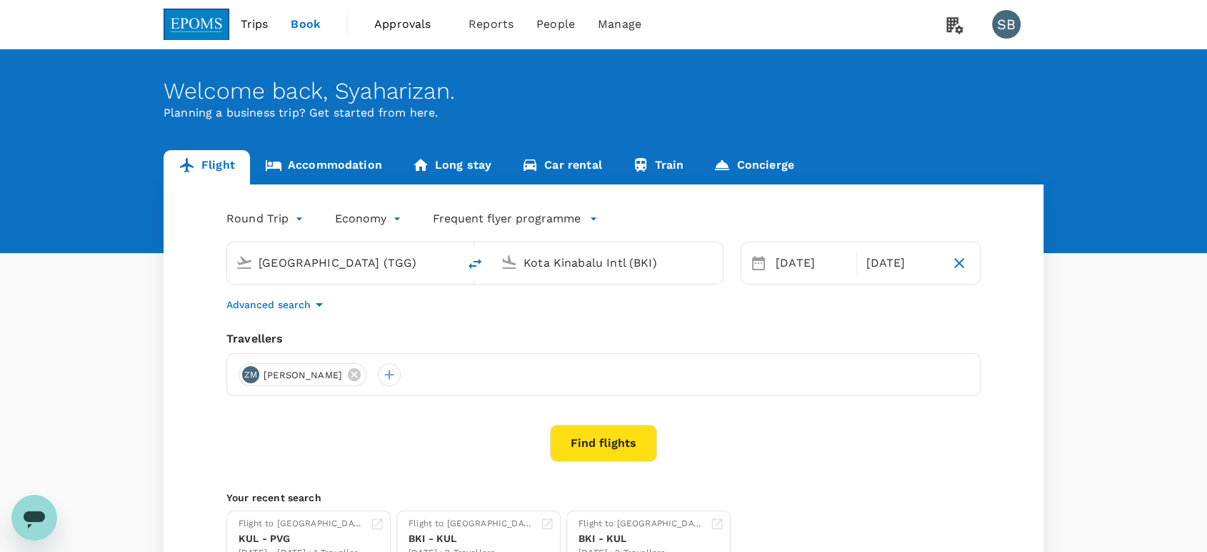
click at [557, 268] on input "Kota Kinabalu Intl (BKI)" at bounding box center [608, 262] width 169 height 22
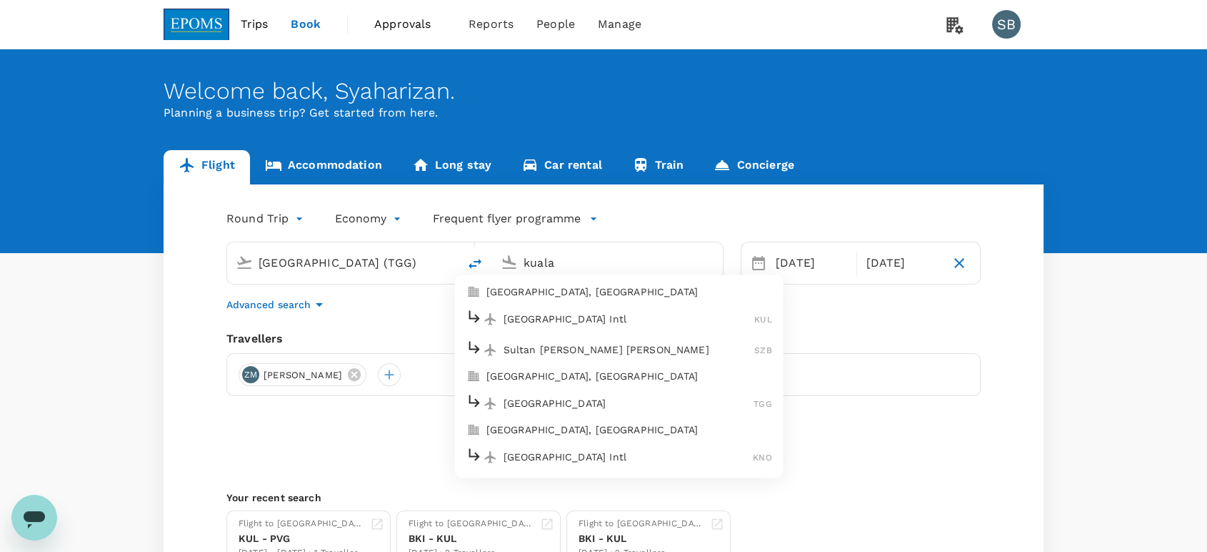
click at [564, 349] on p "Sultan [PERSON_NAME] [PERSON_NAME]" at bounding box center [629, 349] width 251 height 14
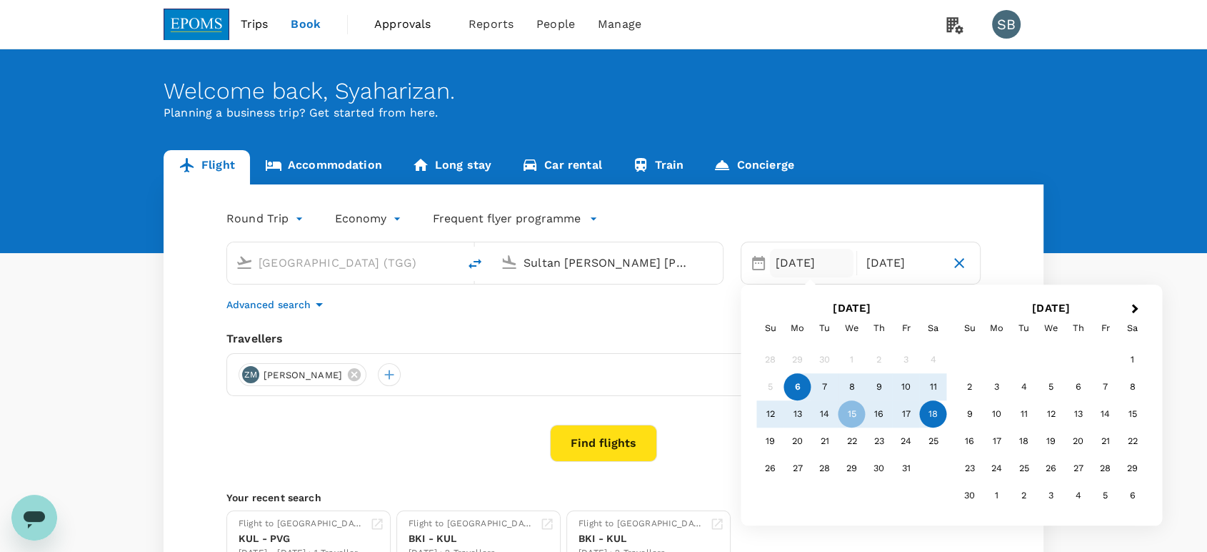
type input "Sultan [PERSON_NAME] [PERSON_NAME] (SZB)"
click at [857, 387] on div "8" at bounding box center [852, 387] width 27 height 27
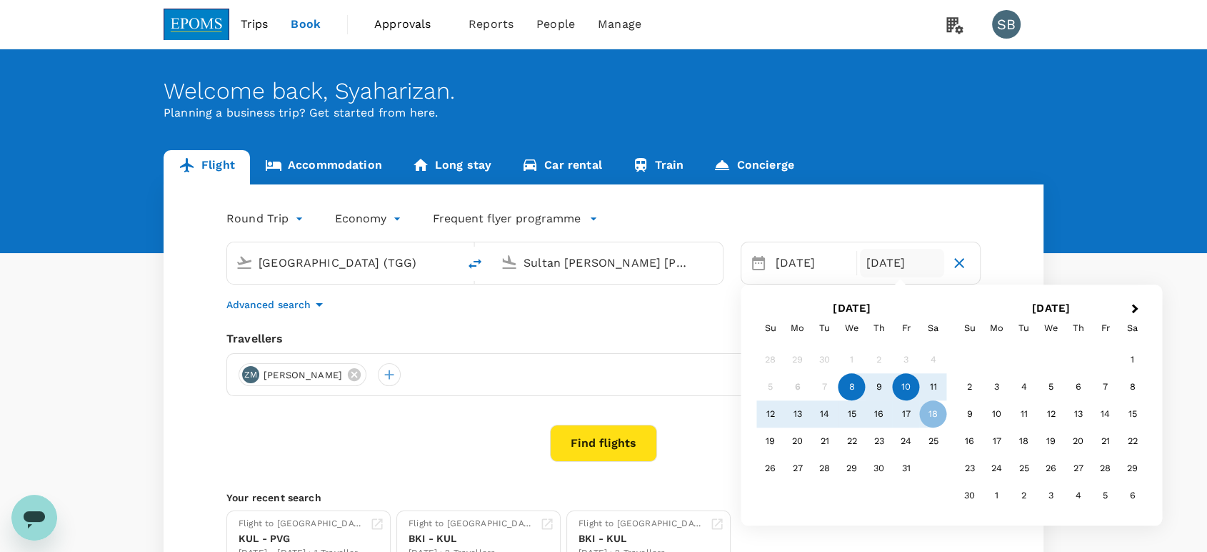
click at [902, 392] on div "10" at bounding box center [906, 387] width 27 height 27
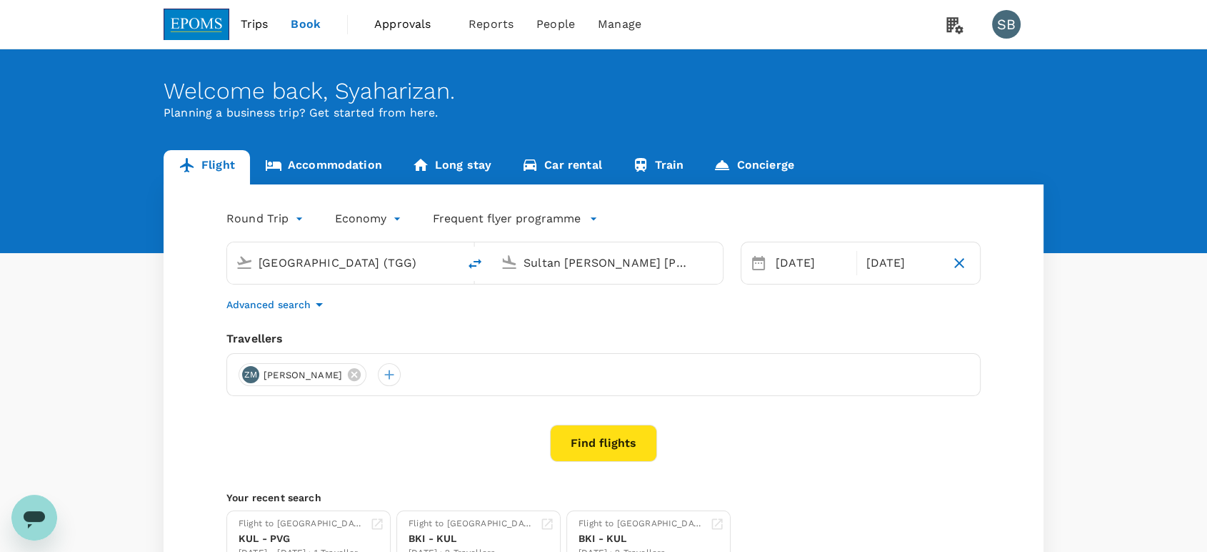
click at [583, 436] on button "Find flights" at bounding box center [603, 442] width 107 height 37
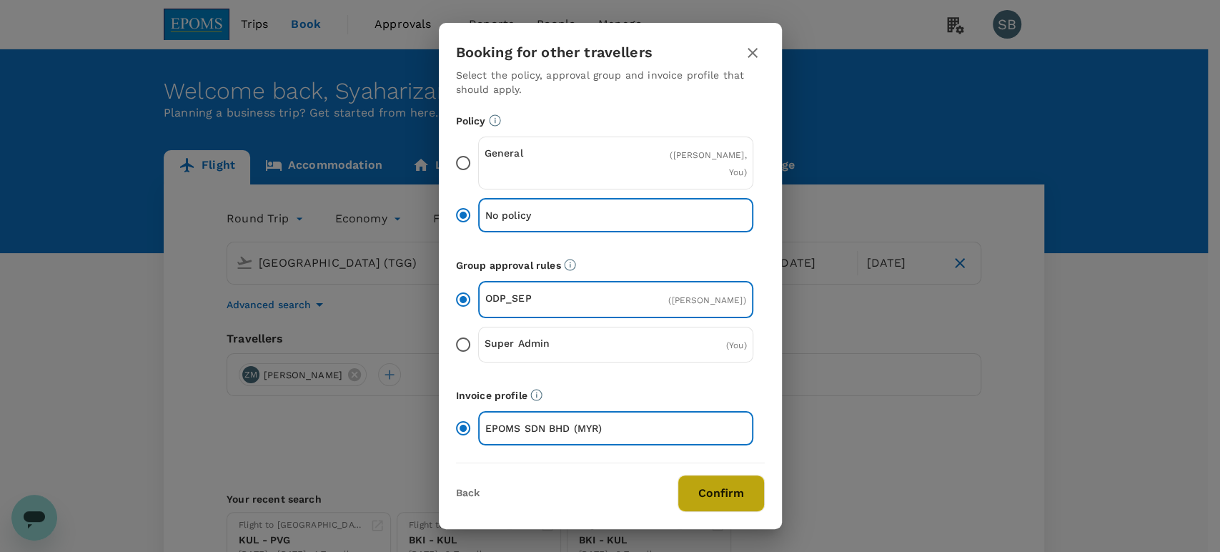
click at [697, 492] on button "Confirm" at bounding box center [720, 492] width 87 height 37
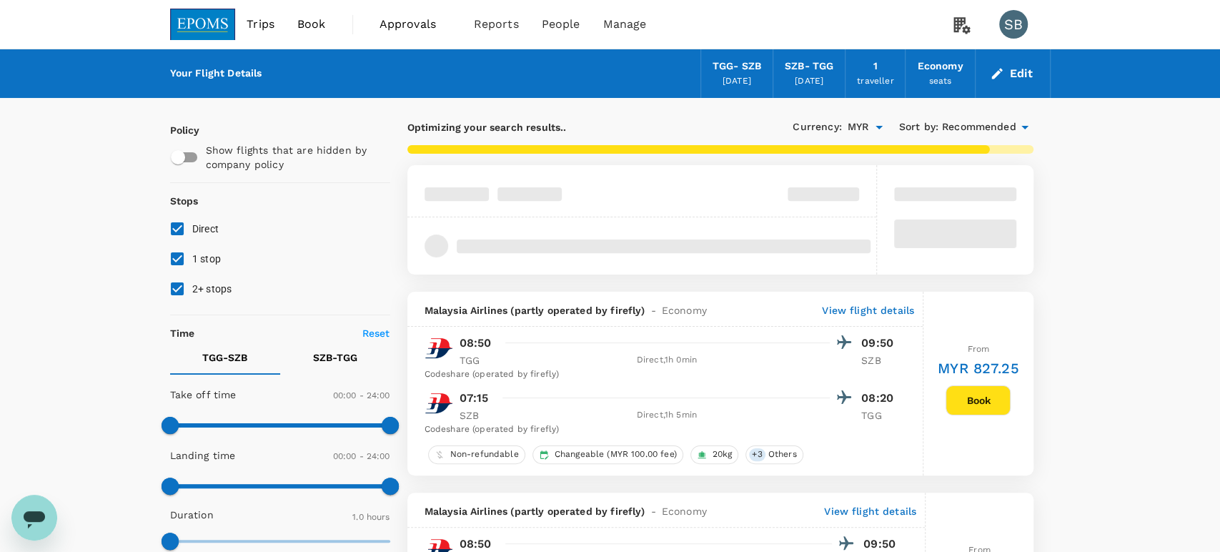
checkbox input "false"
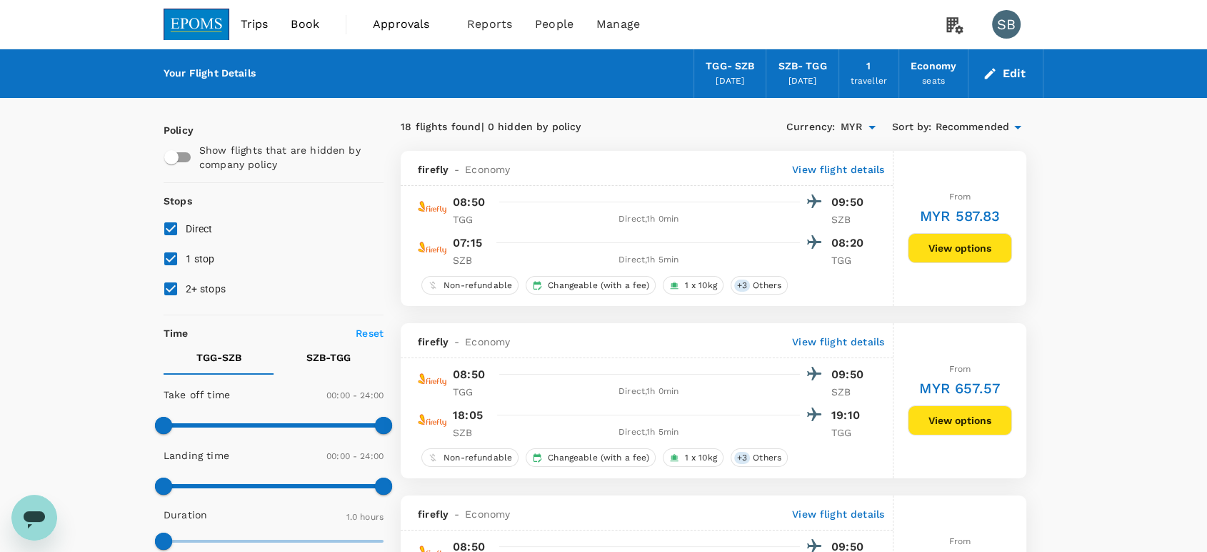
click at [949, 127] on span "Recommended" at bounding box center [972, 127] width 74 height 16
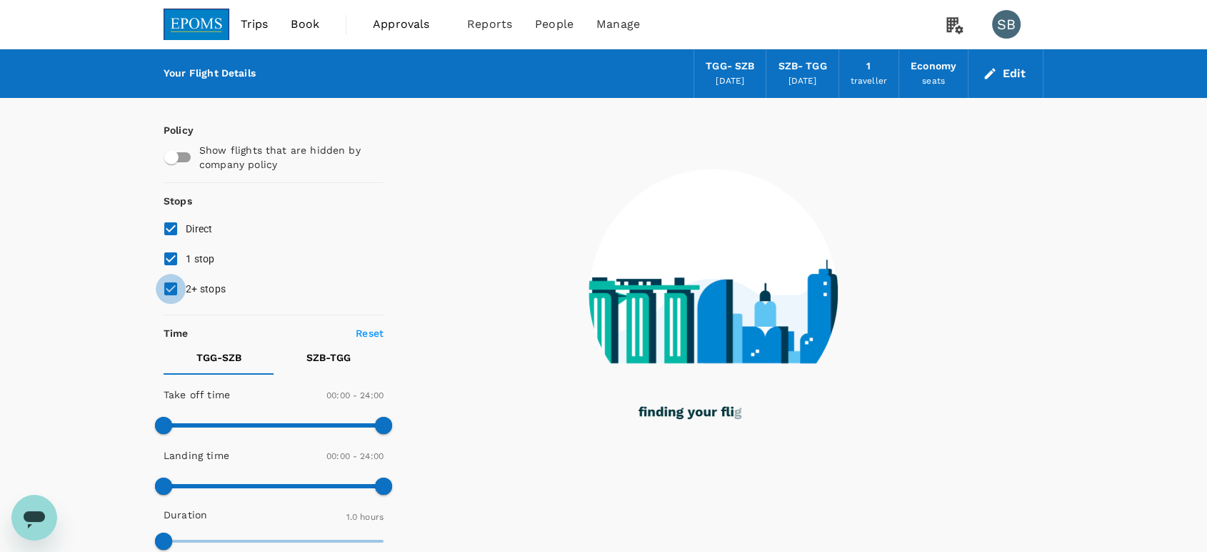
drag, startPoint x: 166, startPoint y: 285, endPoint x: 161, endPoint y: 273, distance: 12.9
click at [165, 288] on input "2+ stops" at bounding box center [171, 289] width 30 height 30
checkbox input "false"
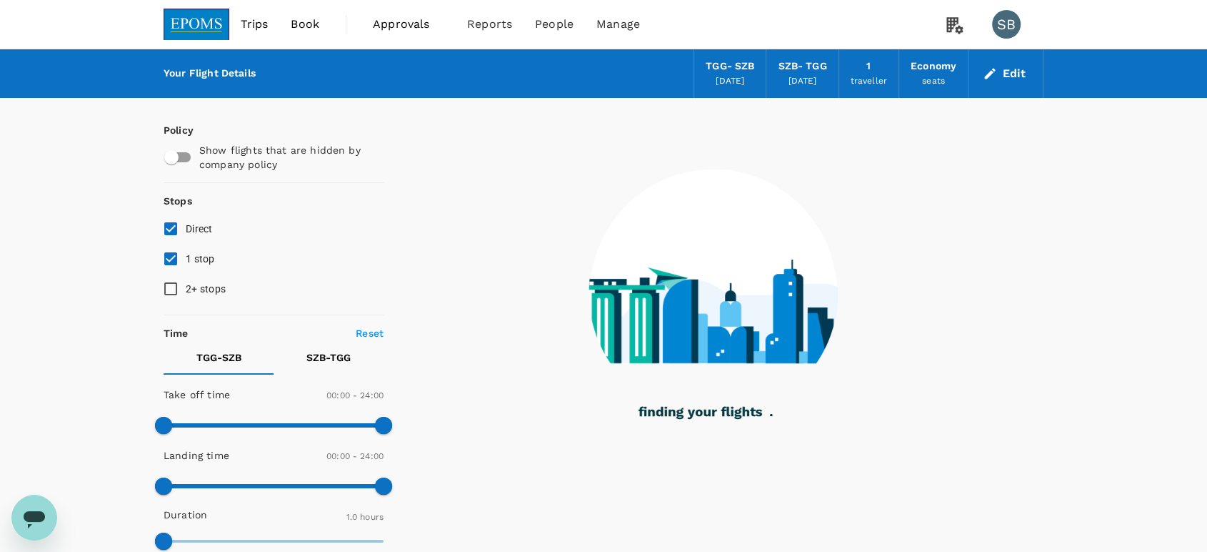
click at [171, 260] on input "1 stop" at bounding box center [171, 259] width 30 height 30
checkbox input "false"
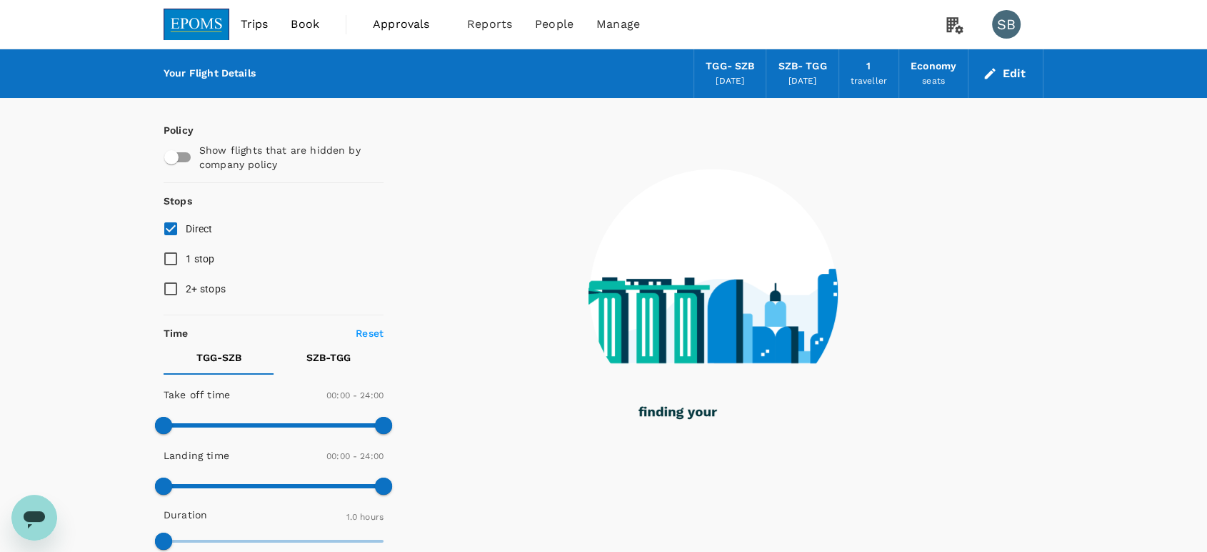
drag, startPoint x: 146, startPoint y: 416, endPoint x: 283, endPoint y: 420, distance: 137.2
click at [284, 420] on div "Policy Show flights that are hidden by company policy Stops Direct 1 stop 2+ st…" at bounding box center [603, 563] width 915 height 930
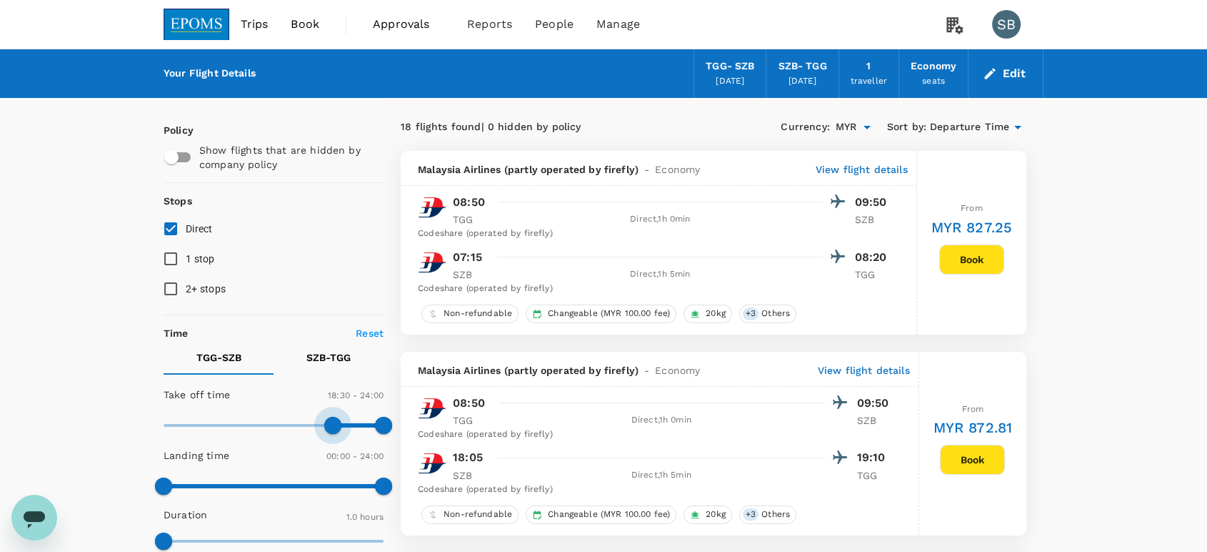
type input "1140"
drag, startPoint x: 189, startPoint y: 424, endPoint x: 336, endPoint y: 420, distance: 147.2
click at [336, 420] on span at bounding box center [337, 425] width 17 height 17
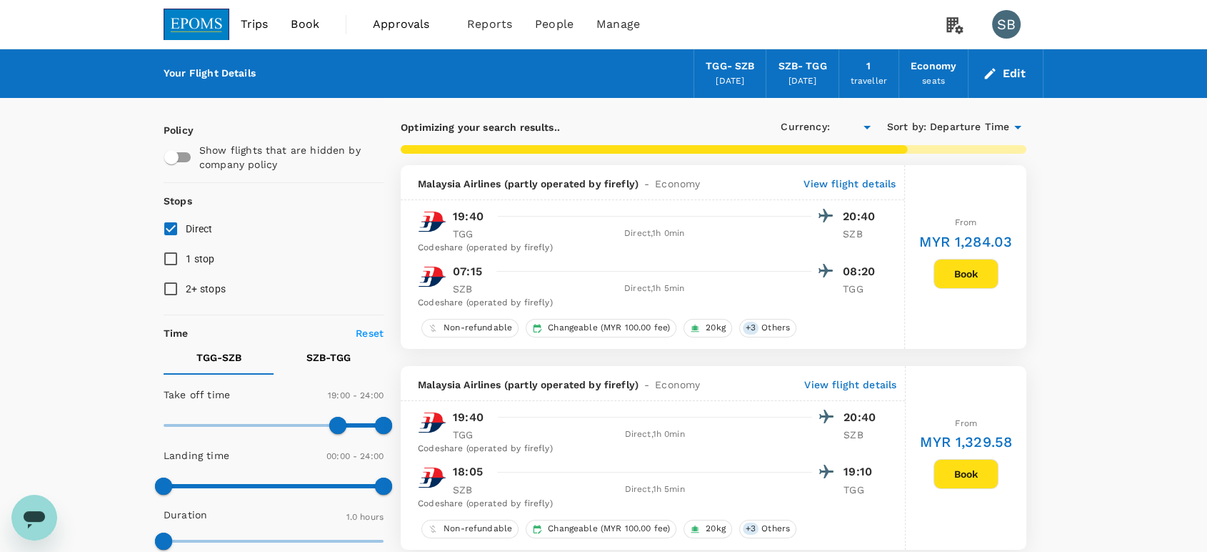
type input "MYR"
click at [346, 353] on p "SZB - TGG" at bounding box center [329, 357] width 44 height 14
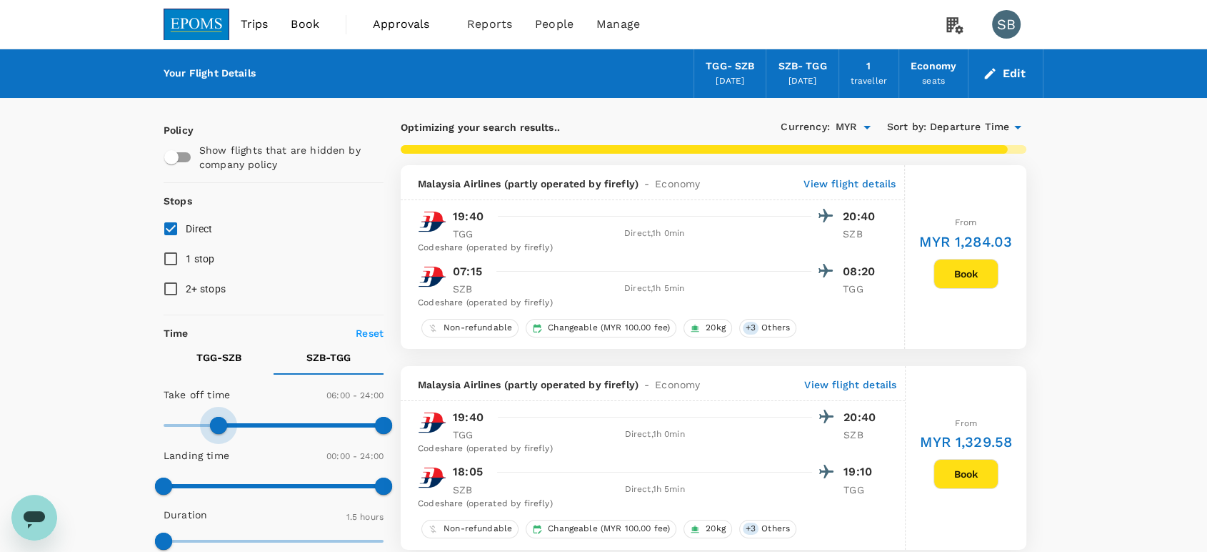
type input "390"
drag, startPoint x: 177, startPoint y: 417, endPoint x: 225, endPoint y: 414, distance: 48.0
click at [225, 417] on span at bounding box center [222, 425] width 17 height 17
type input "600"
drag, startPoint x: 382, startPoint y: 416, endPoint x: 254, endPoint y: 416, distance: 127.9
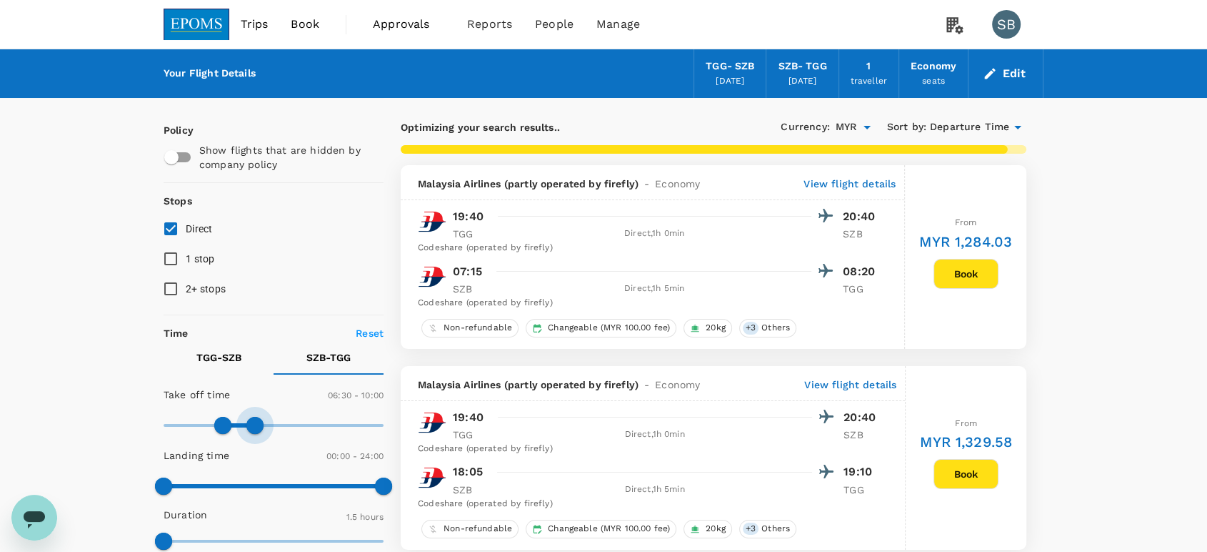
click at [254, 417] on span at bounding box center [254, 425] width 17 height 17
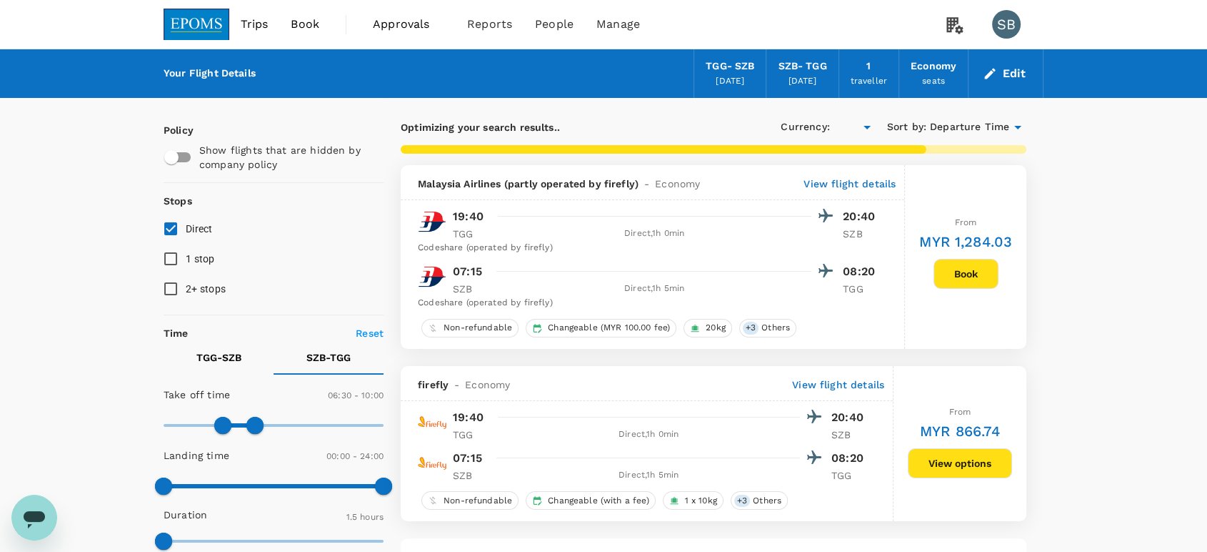
type input "MYR"
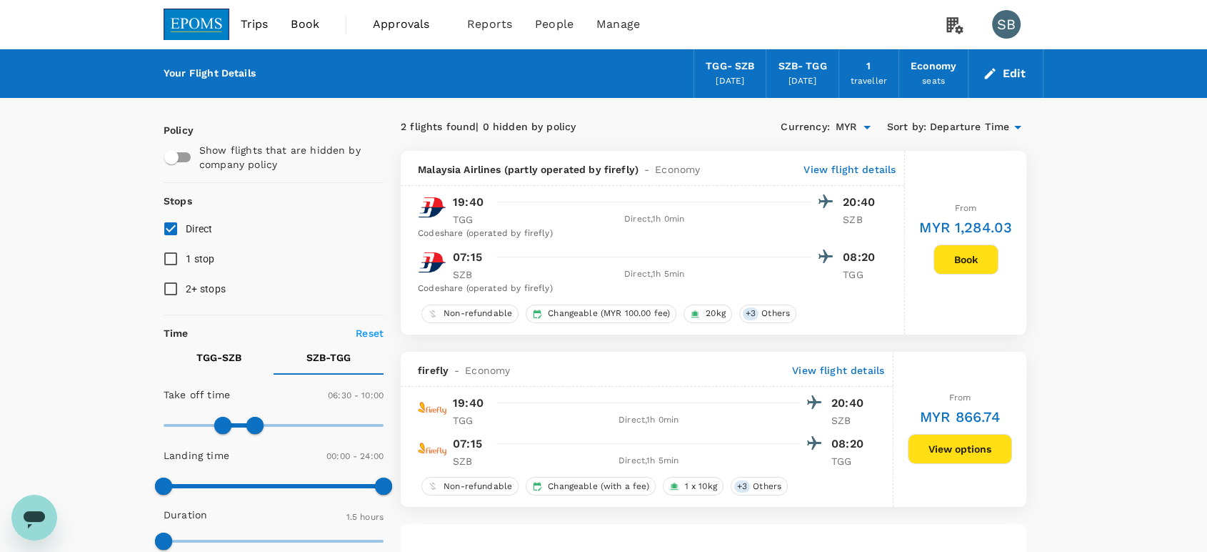
scroll to position [79, 0]
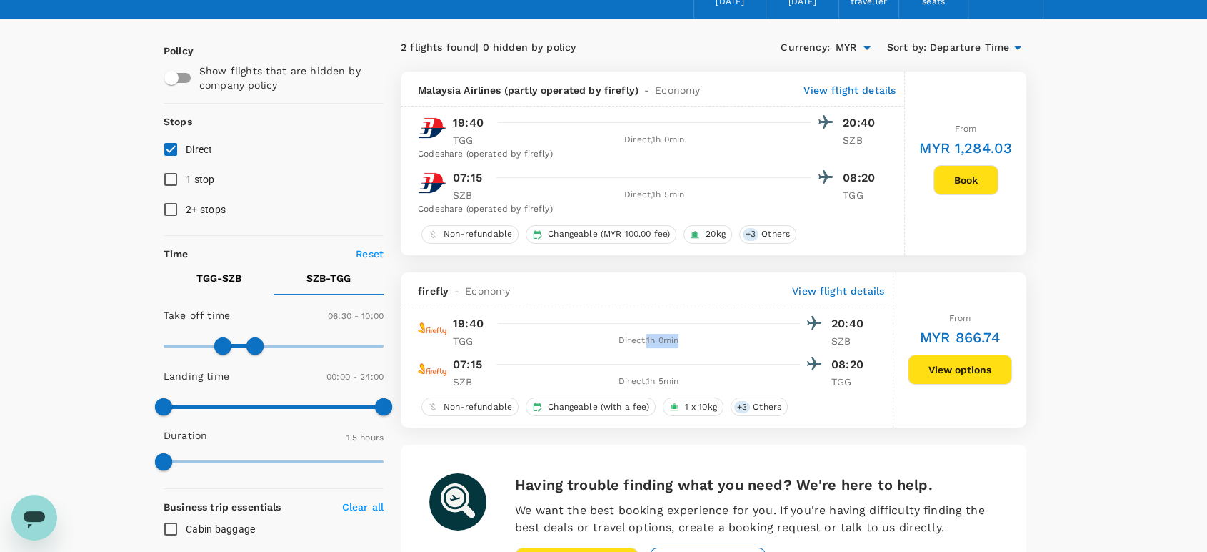
drag, startPoint x: 681, startPoint y: 341, endPoint x: 646, endPoint y: 344, distance: 35.1
click at [646, 344] on div "Direct , 1h 0min" at bounding box center [648, 341] width 303 height 14
copy div "1h 0min"
drag, startPoint x: 683, startPoint y: 386, endPoint x: 647, endPoint y: 387, distance: 35.7
click at [647, 387] on div "Direct , 1h 5min" at bounding box center [648, 381] width 303 height 14
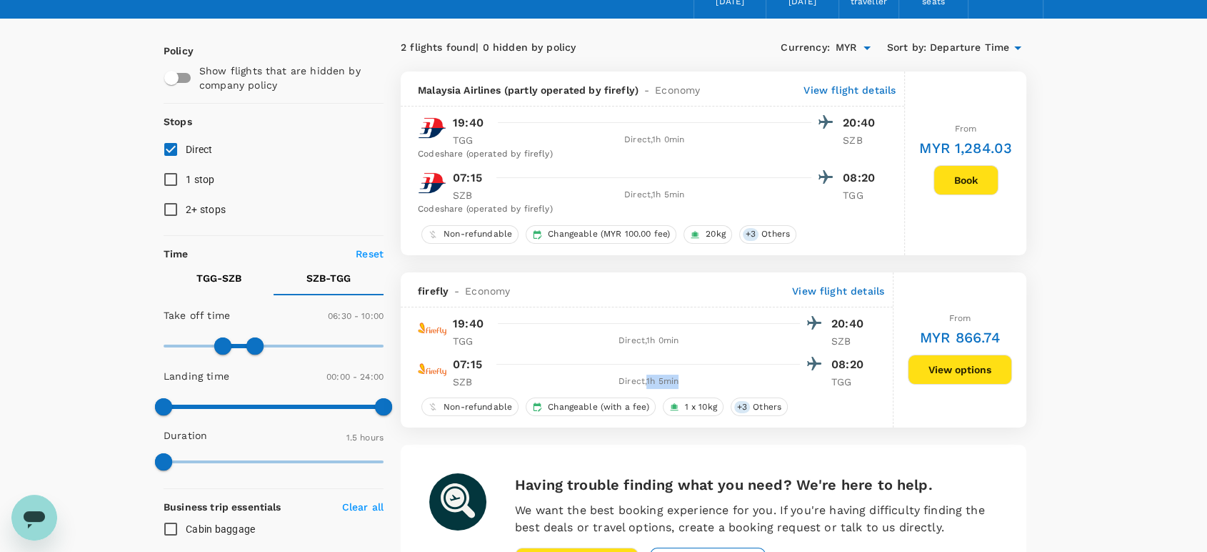
copy div "1h 5min"
click at [943, 382] on button "View options" at bounding box center [960, 369] width 104 height 30
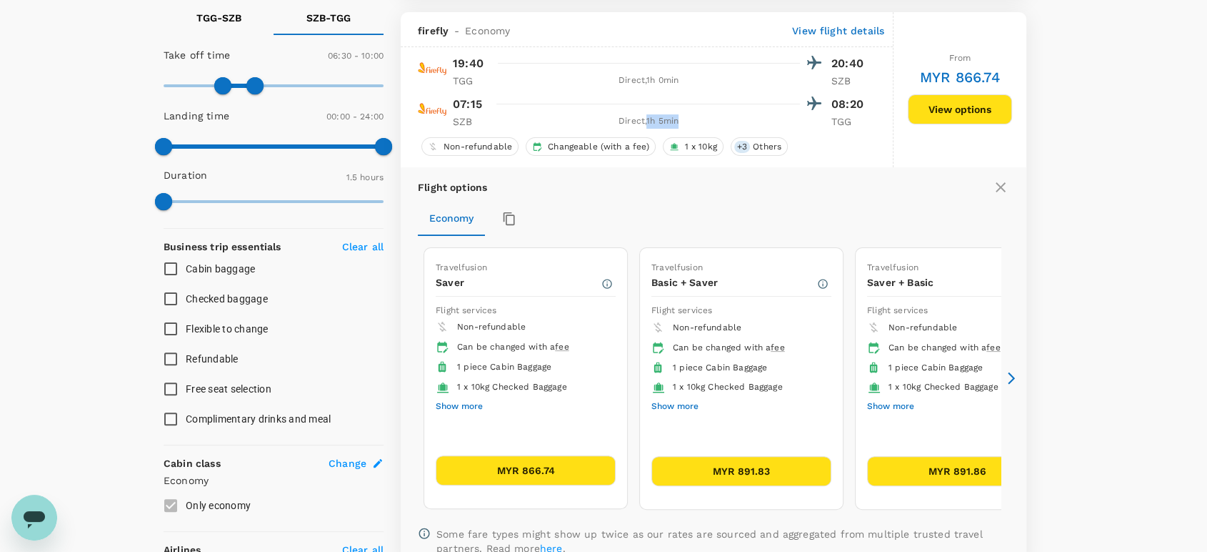
scroll to position [352, 0]
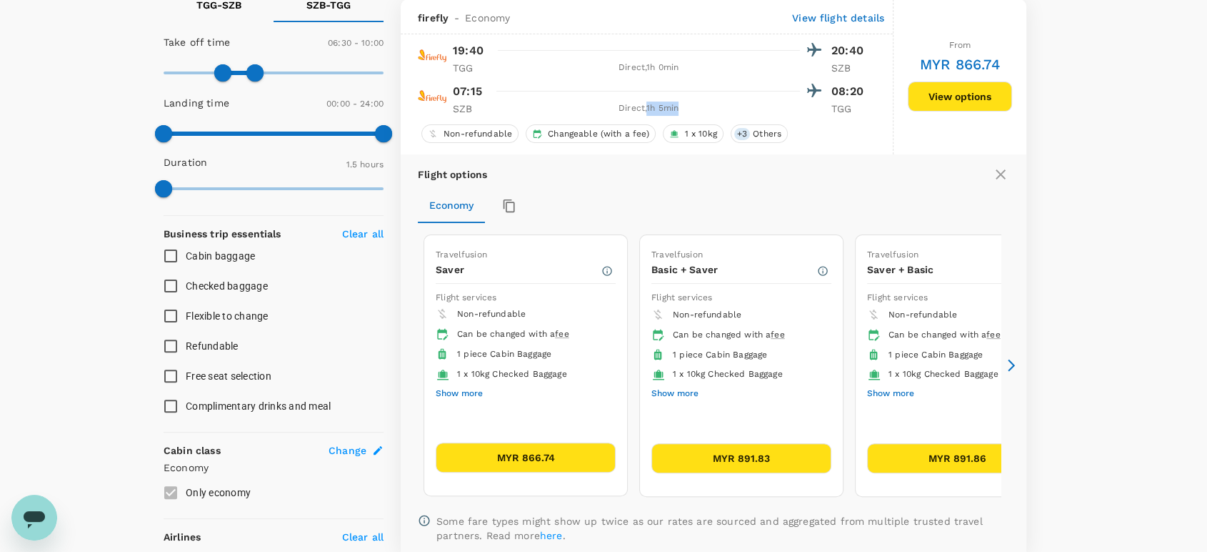
click at [1012, 363] on icon at bounding box center [1011, 365] width 7 height 12
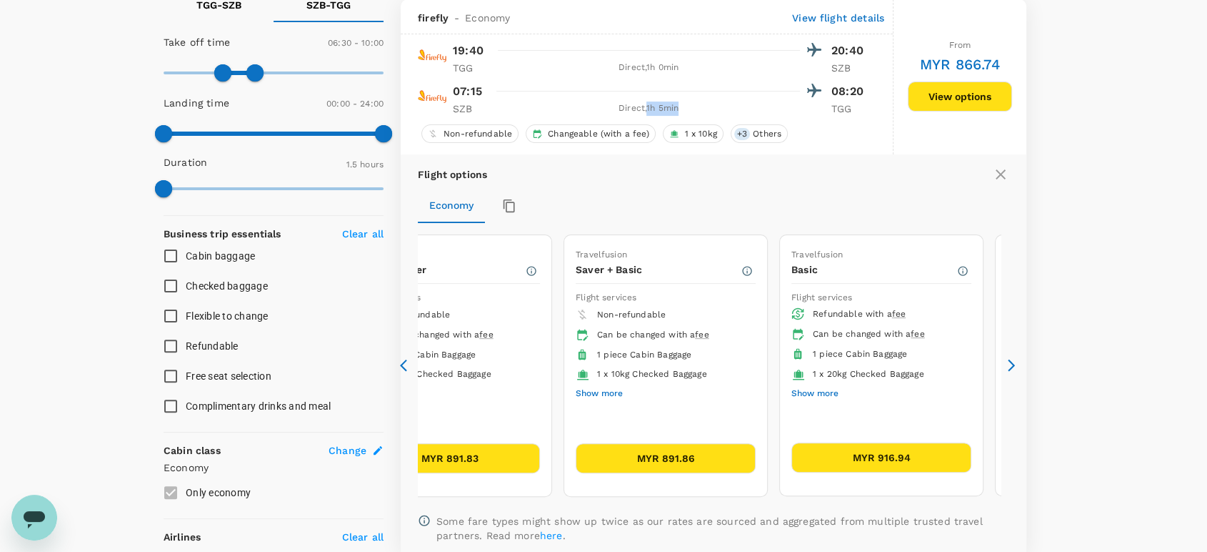
click at [1008, 364] on icon at bounding box center [1012, 365] width 14 height 14
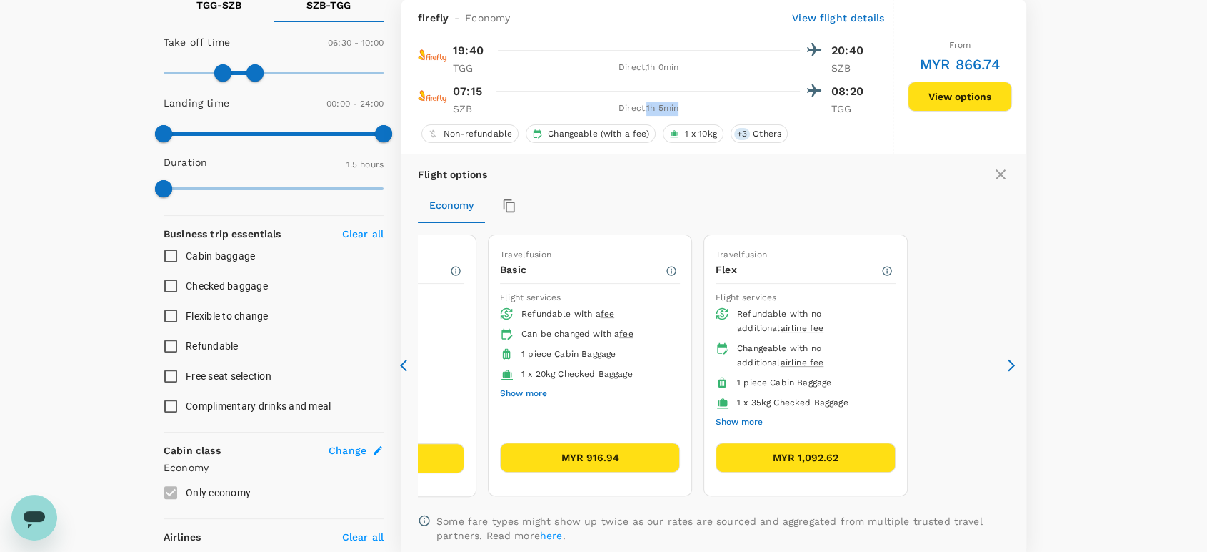
click at [407, 366] on icon at bounding box center [407, 365] width 14 height 14
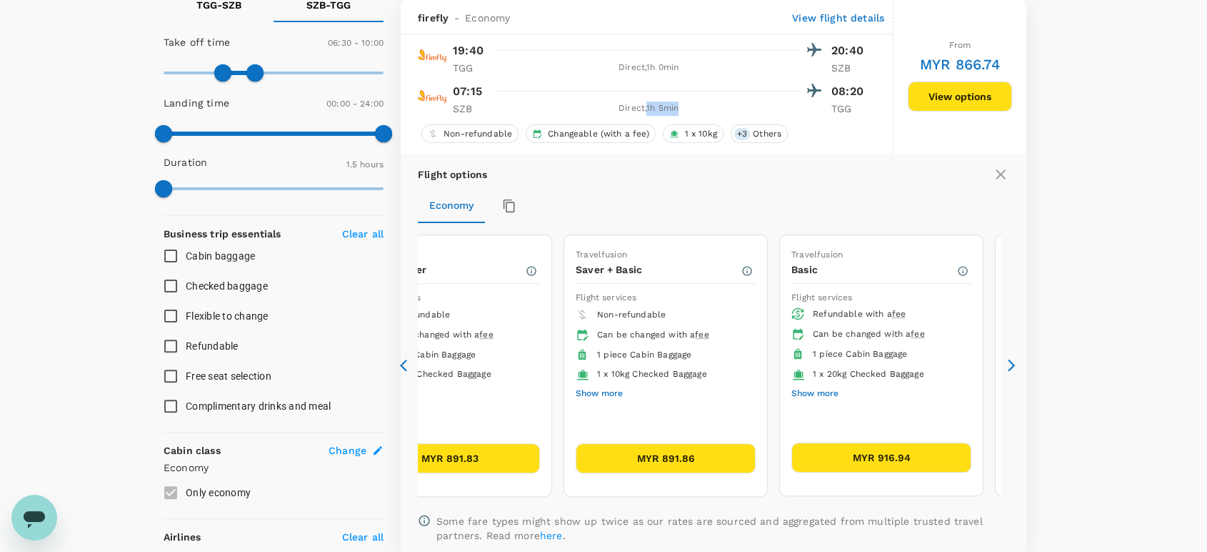
click at [407, 366] on icon at bounding box center [407, 365] width 14 height 14
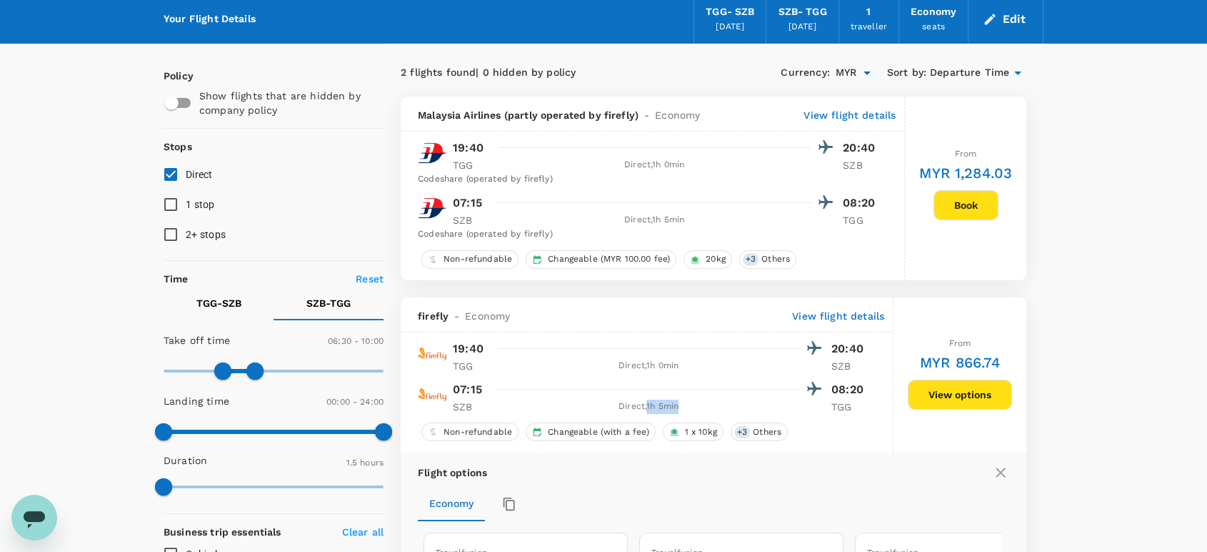
scroll to position [0, 0]
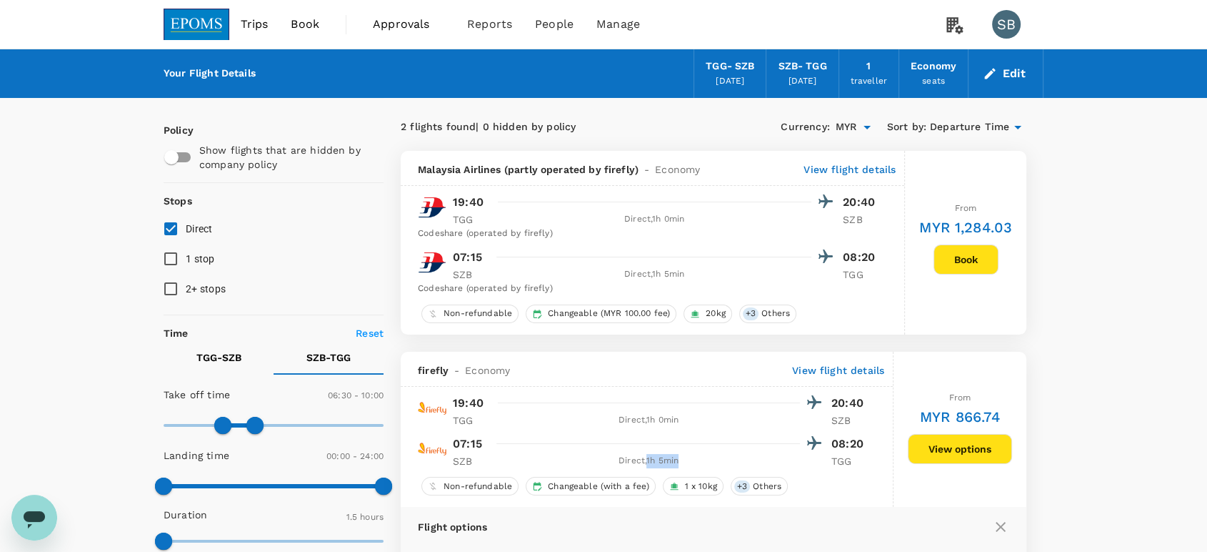
click at [207, 23] on img at bounding box center [197, 24] width 66 height 31
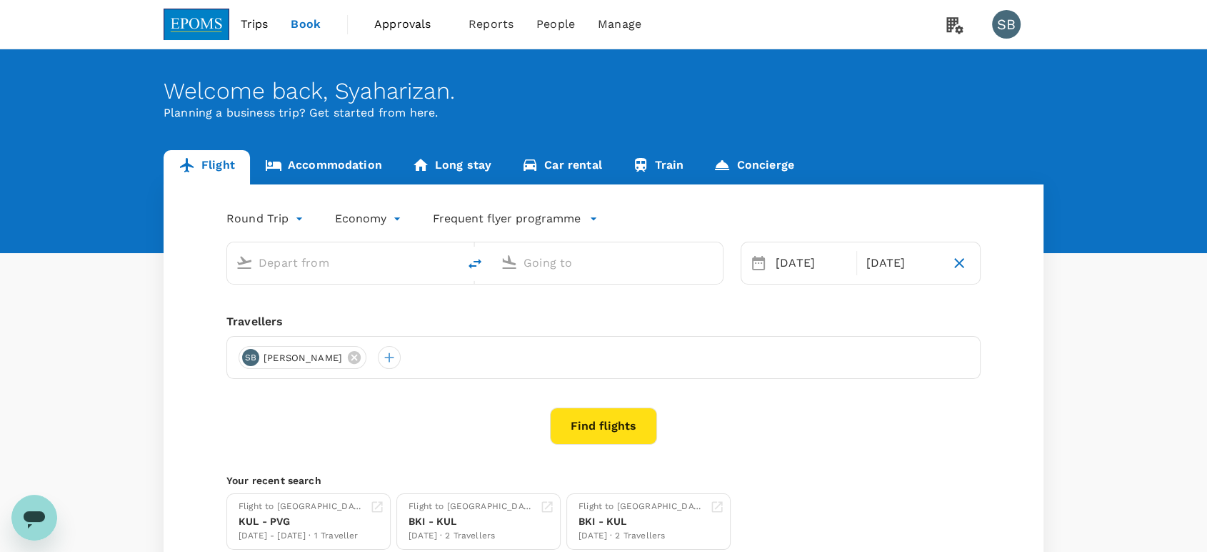
type input "[GEOGRAPHIC_DATA] (TGG)"
type input "Sultan [PERSON_NAME] [PERSON_NAME] (SZB)"
type input "[GEOGRAPHIC_DATA] (TGG)"
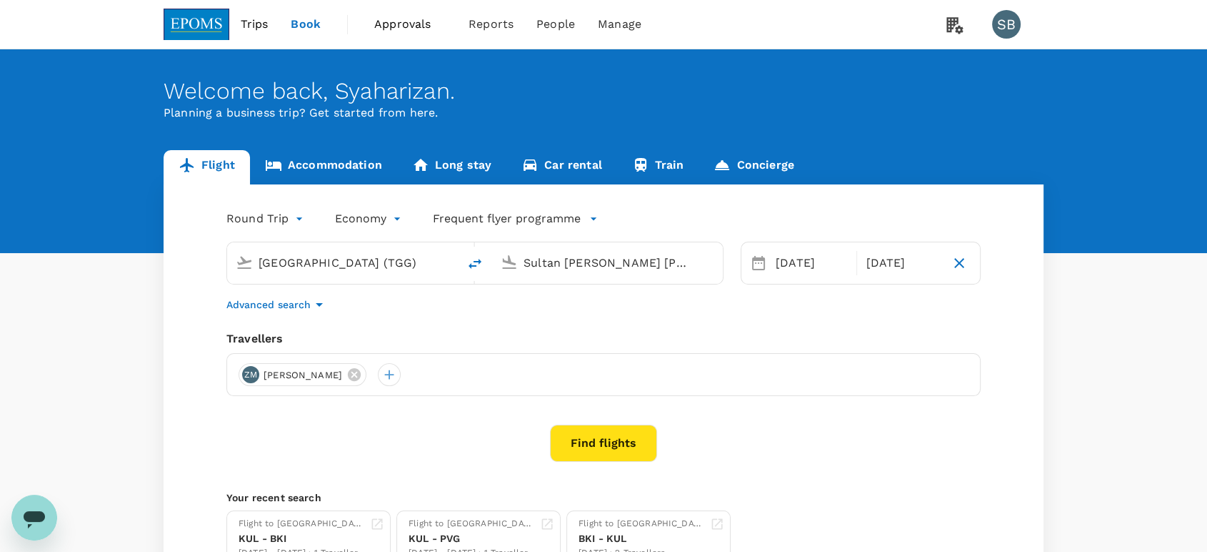
click at [553, 263] on input "Sultan [PERSON_NAME] [PERSON_NAME] (SZB)" at bounding box center [608, 262] width 169 height 22
click at [584, 313] on p "[GEOGRAPHIC_DATA] Intl" at bounding box center [629, 319] width 251 height 14
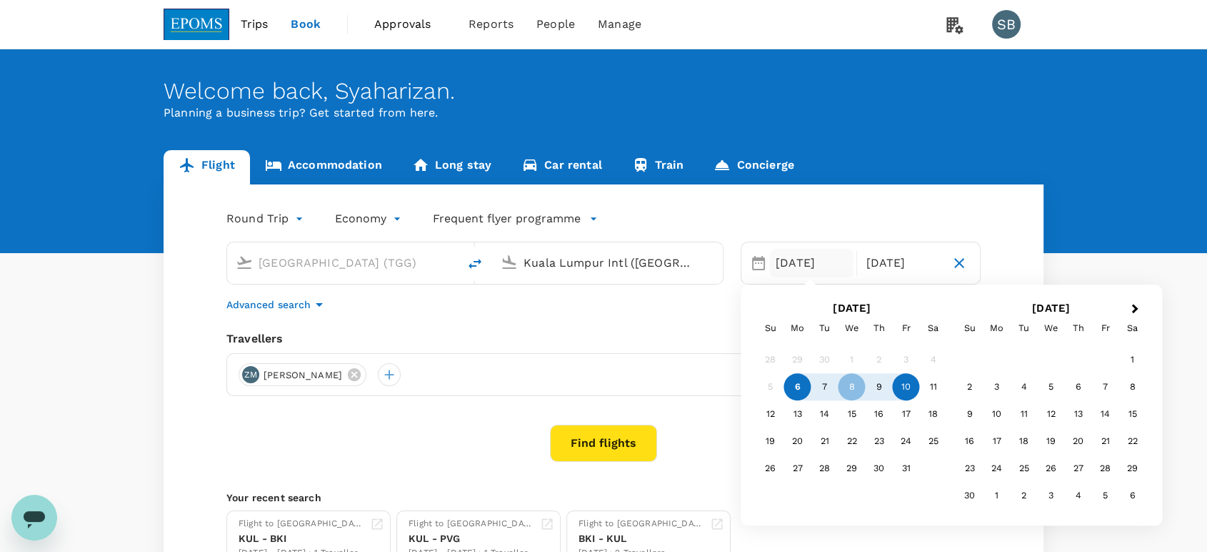
type input "Kuala Lumpur Intl ([GEOGRAPHIC_DATA])"
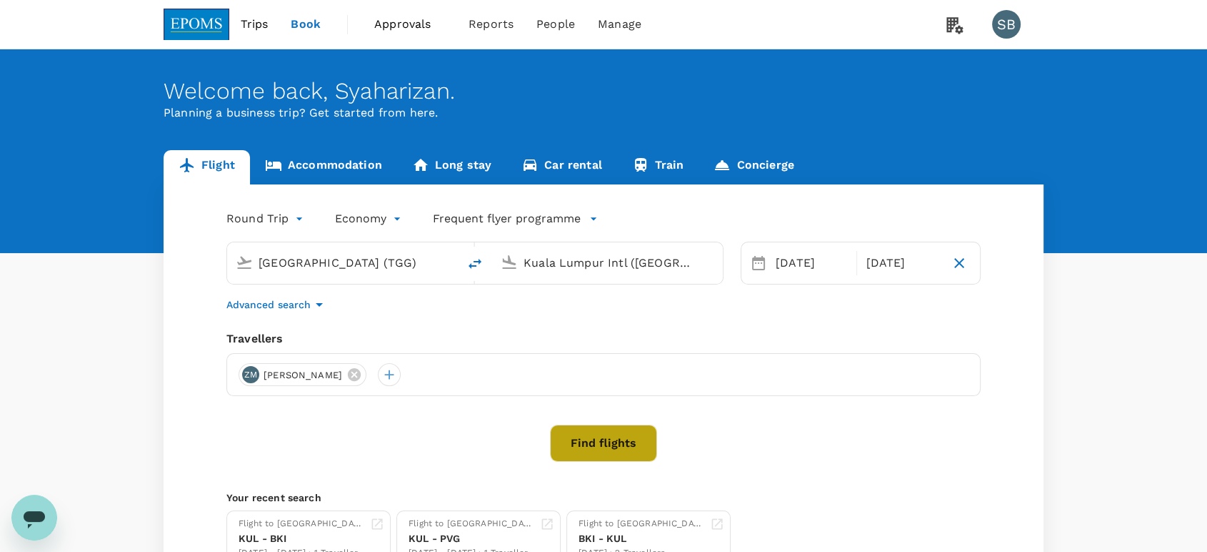
click at [604, 439] on button "Find flights" at bounding box center [603, 442] width 107 height 37
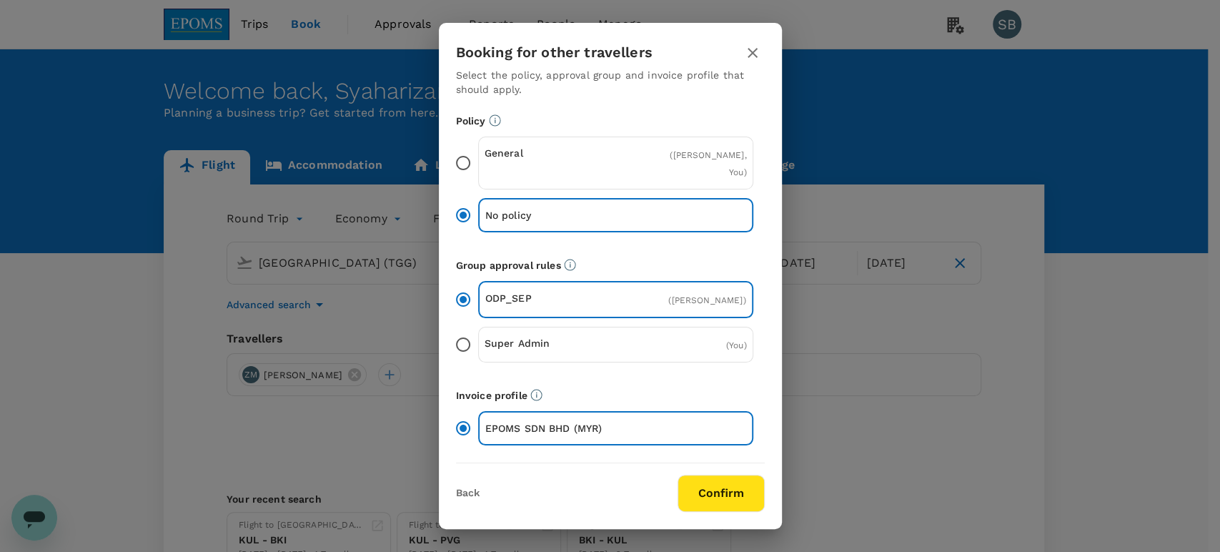
click at [742, 496] on button "Confirm" at bounding box center [720, 492] width 87 height 37
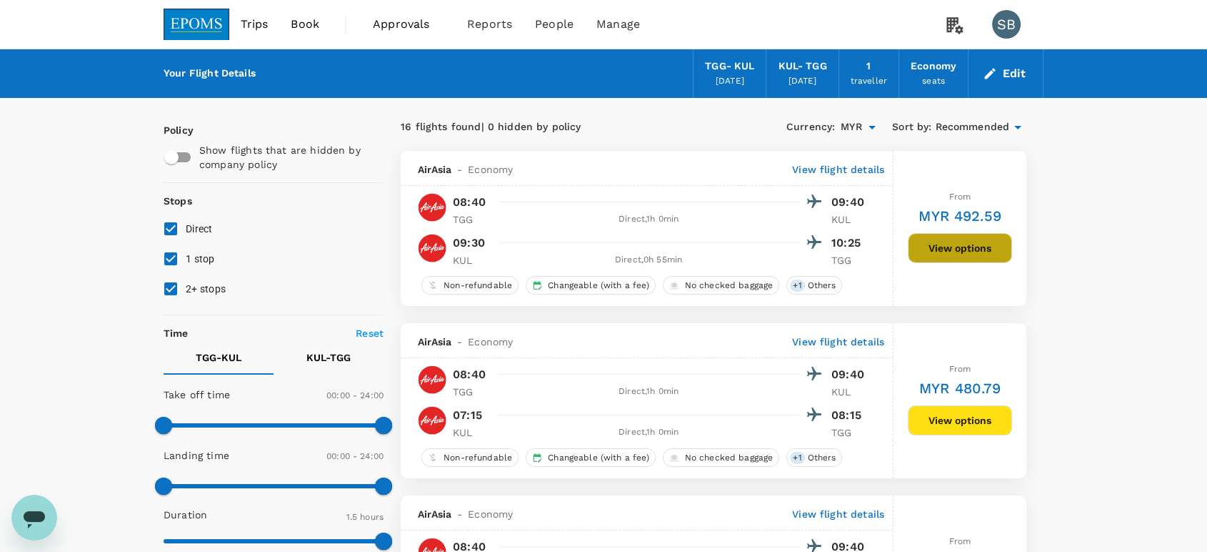
click at [932, 256] on button "View options" at bounding box center [960, 248] width 104 height 30
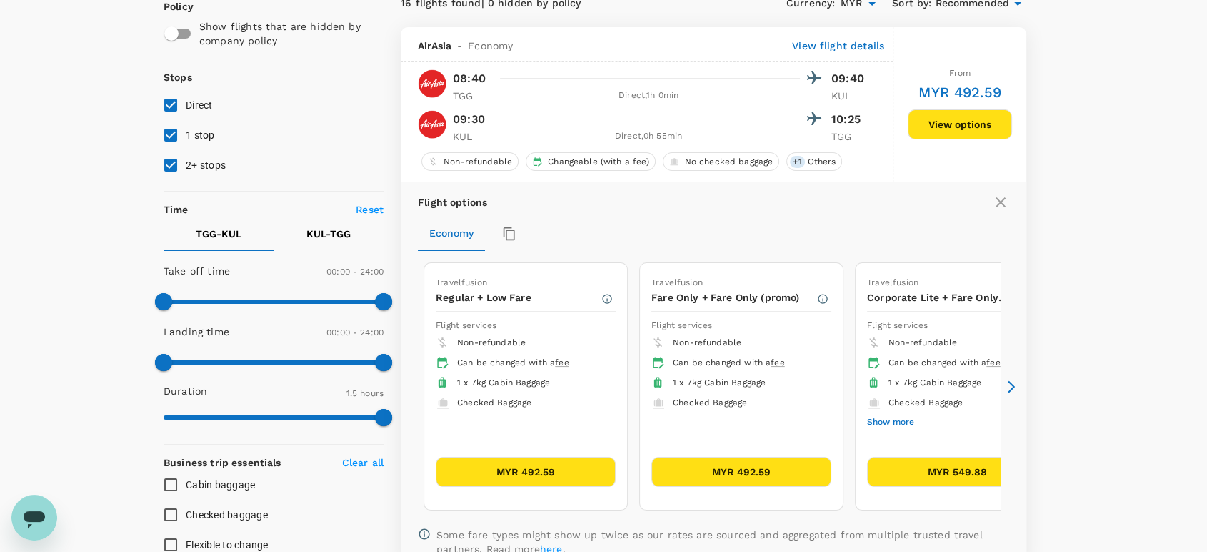
scroll to position [150, 0]
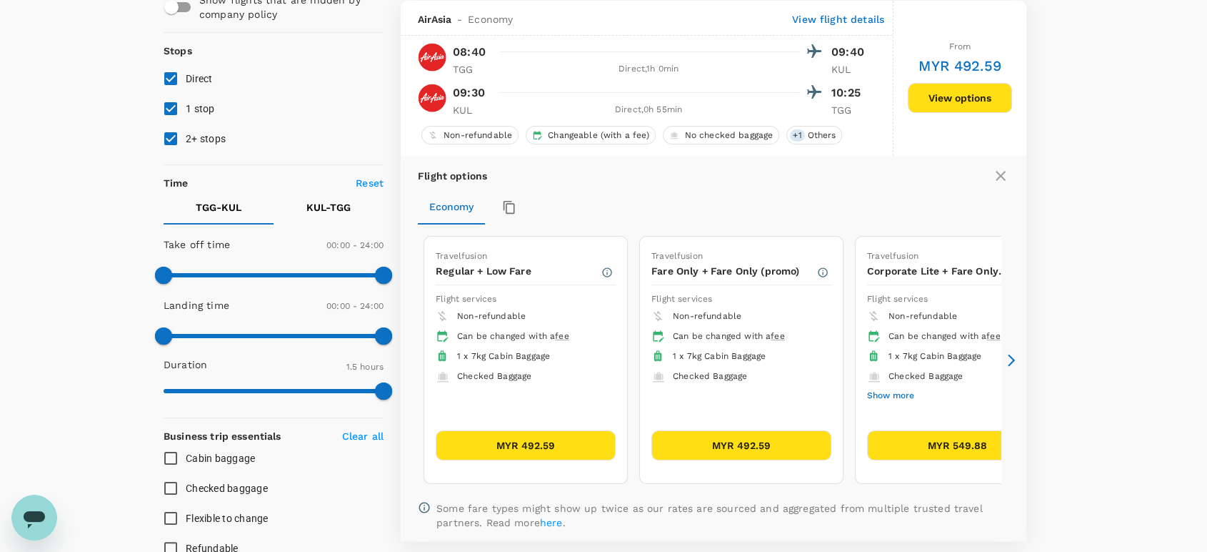
click at [1014, 353] on icon at bounding box center [1012, 360] width 14 height 14
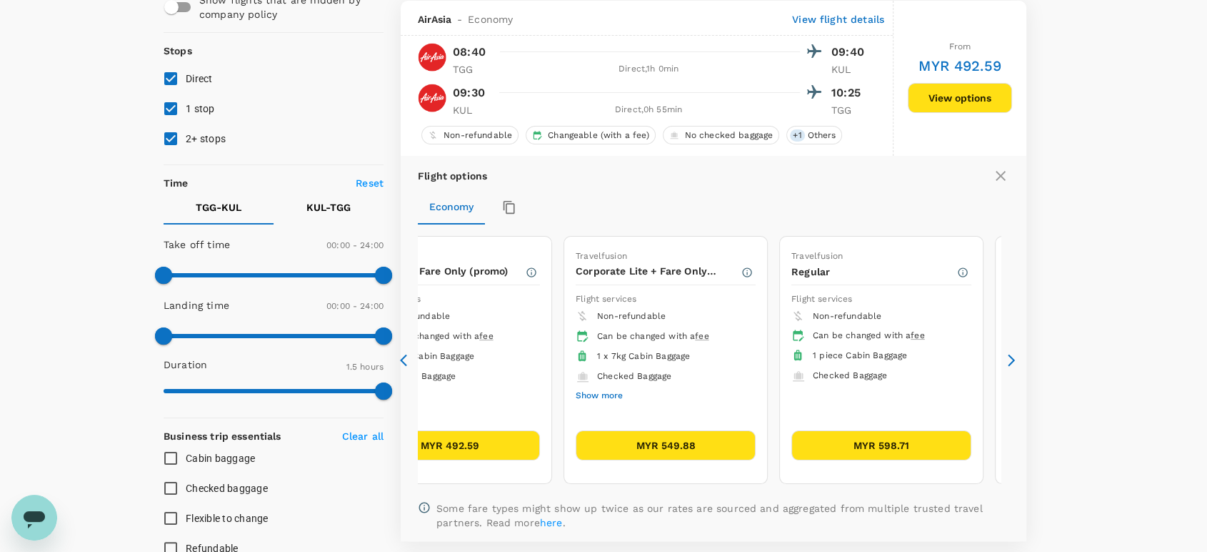
click at [1016, 353] on icon at bounding box center [1012, 360] width 14 height 14
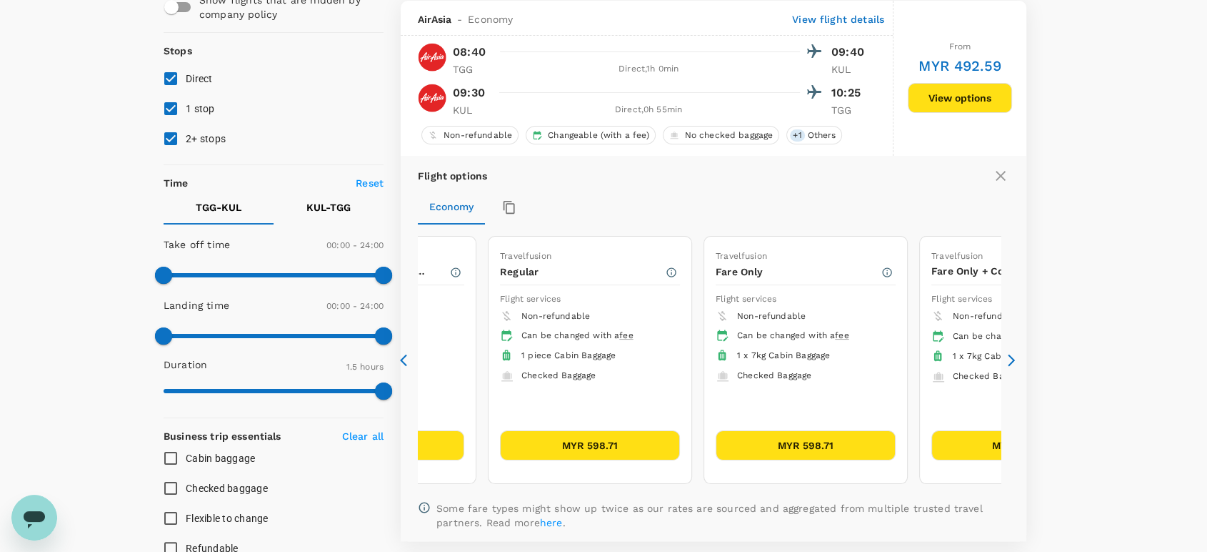
click at [1016, 353] on icon at bounding box center [1012, 360] width 14 height 14
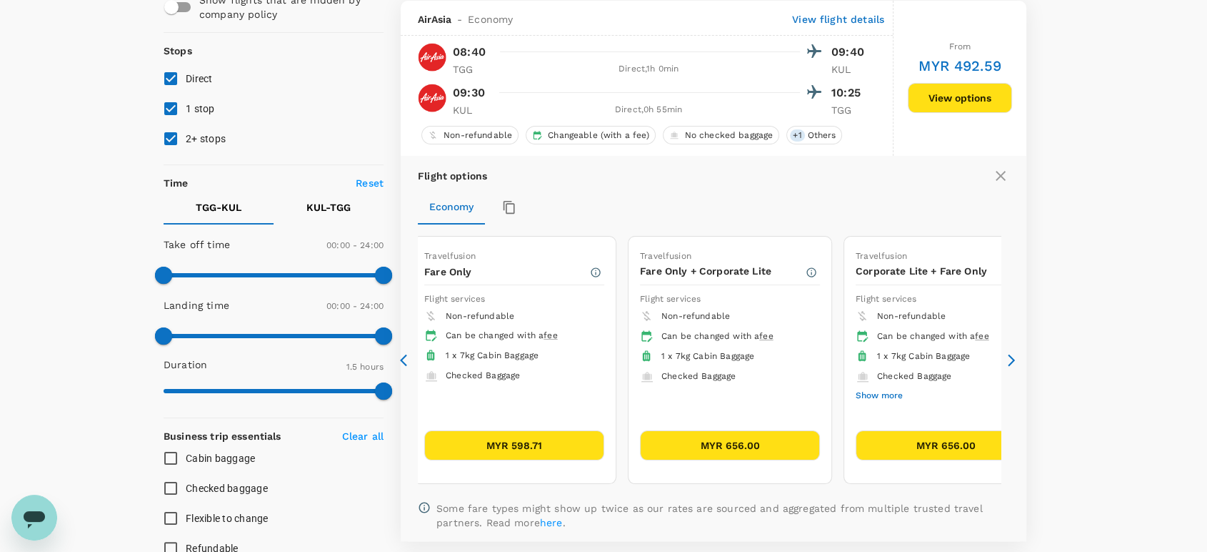
click at [1016, 353] on icon at bounding box center [1012, 360] width 14 height 14
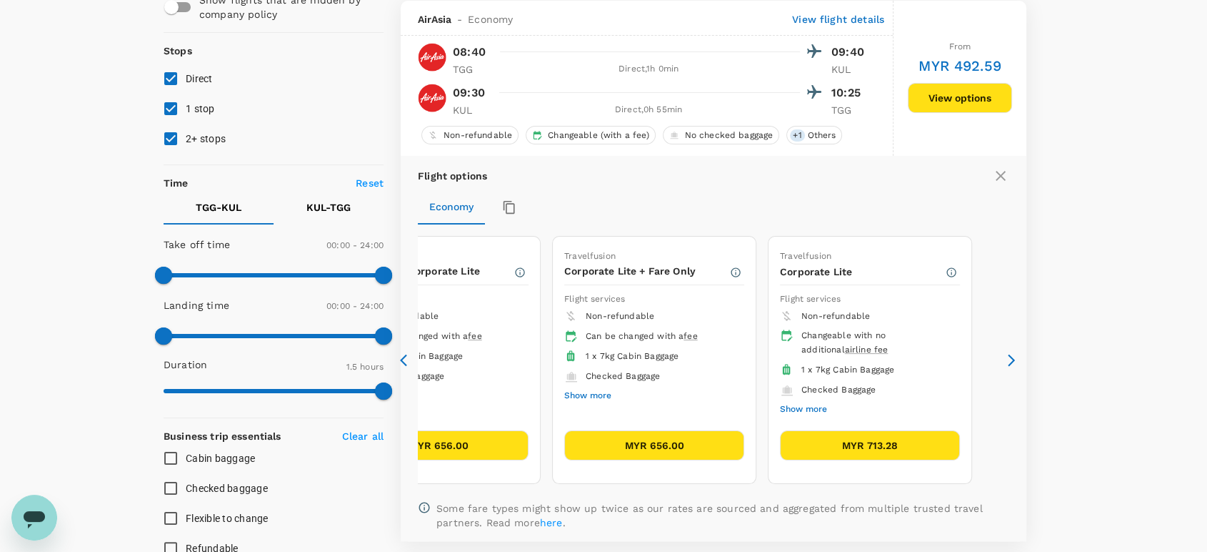
click at [805, 407] on button "Show more" at bounding box center [803, 409] width 47 height 19
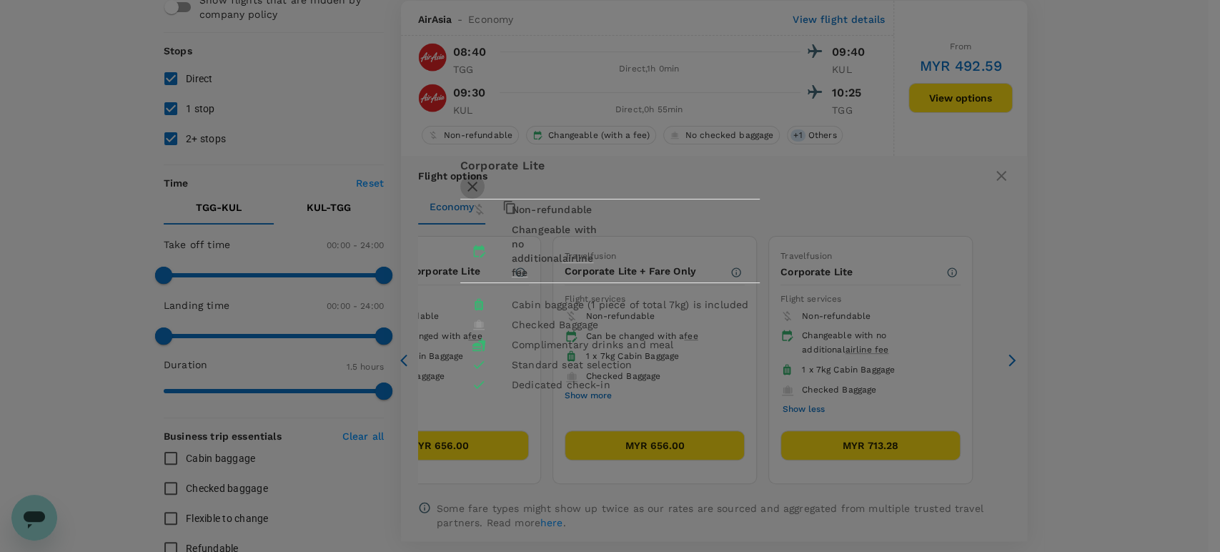
click at [477, 181] on icon "button" at bounding box center [472, 186] width 10 height 10
